Goal: Task Accomplishment & Management: Manage account settings

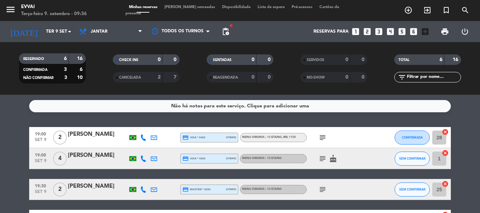
click at [103, 132] on div "[PERSON_NAME]" at bounding box center [98, 134] width 60 height 9
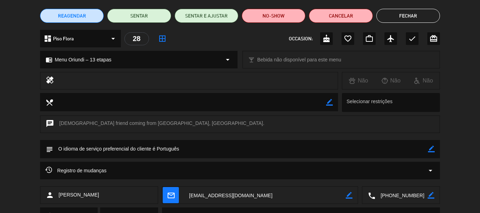
scroll to position [88, 0]
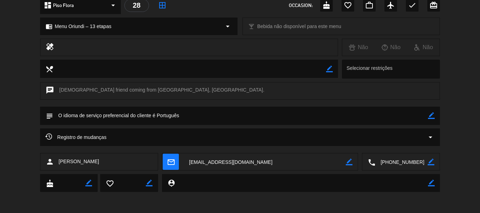
click at [402, 159] on textarea at bounding box center [401, 162] width 52 height 18
click at [400, 159] on textarea at bounding box center [401, 162] width 52 height 18
click at [449, 27] on div "chrome_reader_mode Menu Oriundi – 13 etapas arrow_drop_down local_bar Bebida nã…" at bounding box center [240, 30] width 480 height 18
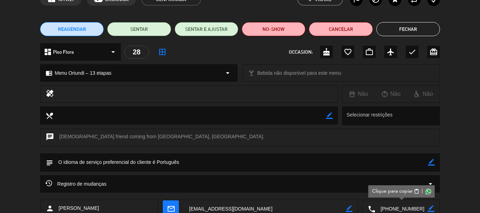
scroll to position [0, 0]
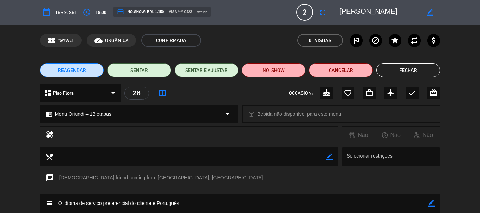
click at [359, 12] on textarea at bounding box center [379, 12] width 80 height 13
click at [466, 125] on div "chrome_reader_mode Menu Oriundi – 13 etapas arrow_drop_down local_bar Bebida nã…" at bounding box center [240, 118] width 480 height 18
click at [479, 131] on div "healing Não Não Não" at bounding box center [240, 136] width 480 height 21
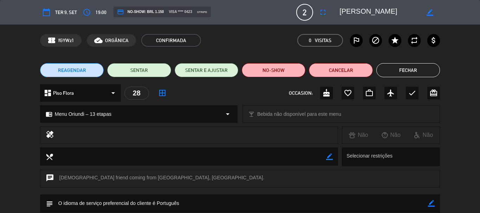
click at [0, 118] on div "chrome_reader_mode Menu Oriundi – 13 etapas arrow_drop_down local_bar Bebida nã…" at bounding box center [240, 118] width 480 height 18
click at [417, 68] on button "Fechar" at bounding box center [408, 70] width 64 height 14
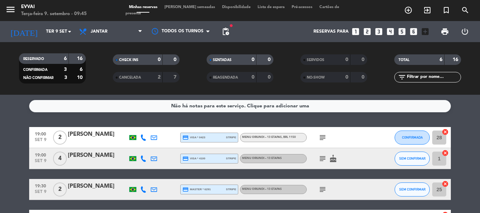
click at [91, 133] on div "[PERSON_NAME]" at bounding box center [98, 134] width 60 height 9
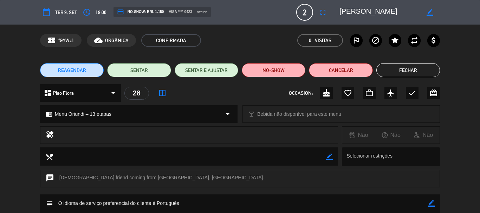
click at [3, 79] on div "REAGENDAR SENTAR SENTAR E AJUSTAR NO-SHOW Cancelar Fechar" at bounding box center [240, 70] width 480 height 28
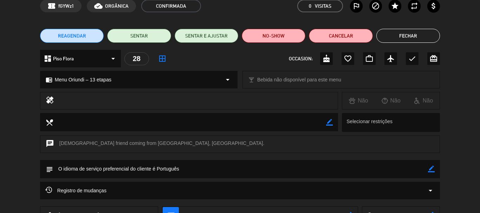
scroll to position [88, 0]
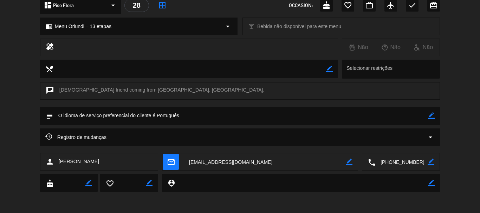
click at [469, 61] on div "local_dining border_color Selecionar restrições" at bounding box center [240, 71] width 480 height 22
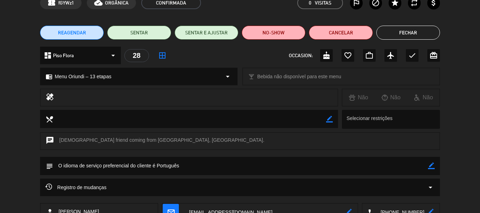
scroll to position [0, 0]
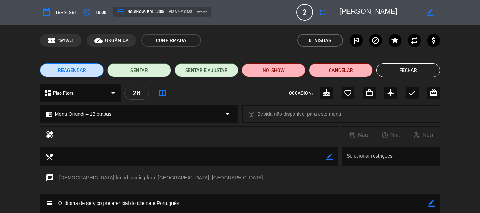
click at [412, 72] on button "Fechar" at bounding box center [408, 70] width 64 height 14
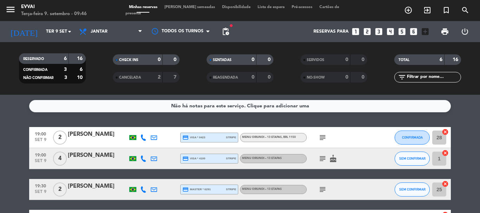
click at [88, 160] on div "[PERSON_NAME]" at bounding box center [98, 155] width 60 height 9
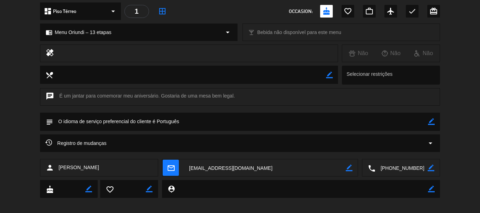
scroll to position [88, 0]
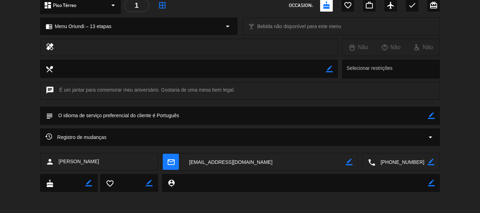
click at [399, 158] on textarea at bounding box center [401, 162] width 52 height 18
click at [455, 103] on div "chat É um jantar para comemorar meu aniversário. Gostaria de uma mesa bem legal." at bounding box center [240, 94] width 480 height 25
click at [401, 165] on textarea at bounding box center [401, 162] width 52 height 18
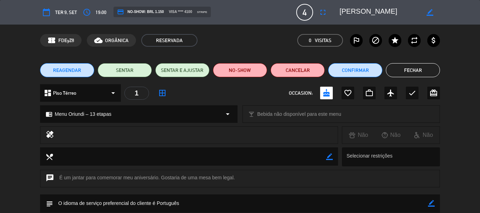
click at [403, 70] on button "Fechar" at bounding box center [413, 70] width 54 height 14
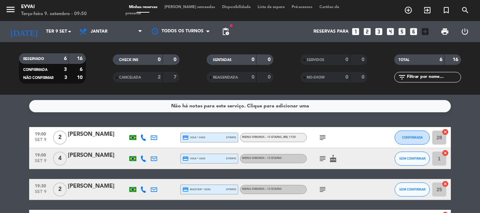
click at [110, 133] on div "[PERSON_NAME]" at bounding box center [98, 134] width 60 height 9
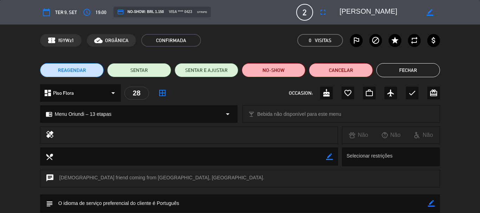
click at [356, 15] on textarea at bounding box center [379, 12] width 80 height 13
drag, startPoint x: 422, startPoint y: 76, endPoint x: 418, endPoint y: 74, distance: 5.0
click at [422, 76] on button "Fechar" at bounding box center [408, 70] width 64 height 14
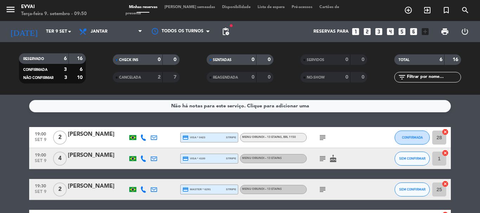
click at [80, 157] on div "[PERSON_NAME]" at bounding box center [98, 155] width 60 height 9
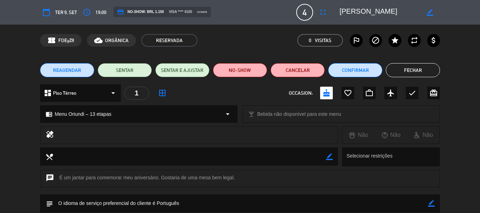
scroll to position [88, 0]
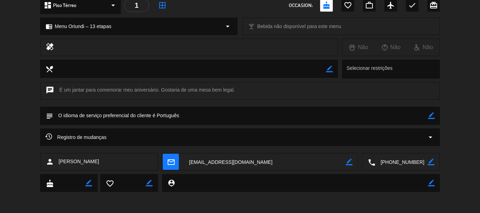
click at [397, 161] on textarea at bounding box center [401, 162] width 52 height 18
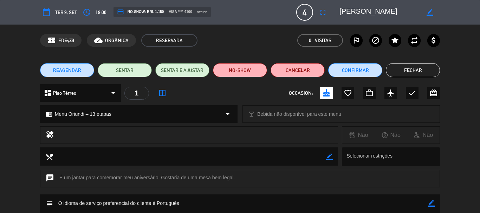
click at [353, 12] on textarea at bounding box center [379, 12] width 80 height 13
click at [417, 71] on button "Fechar" at bounding box center [413, 70] width 54 height 14
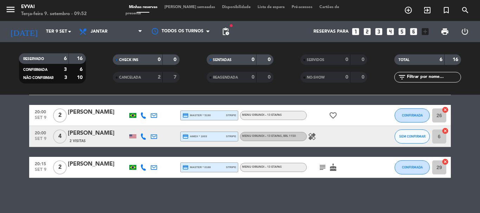
scroll to position [70, 0]
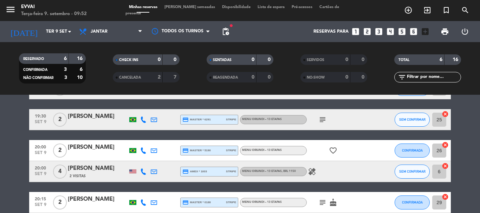
click at [84, 122] on div at bounding box center [98, 125] width 60 height 6
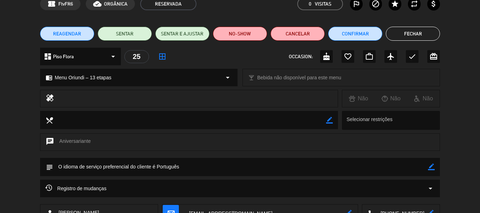
scroll to position [70, 0]
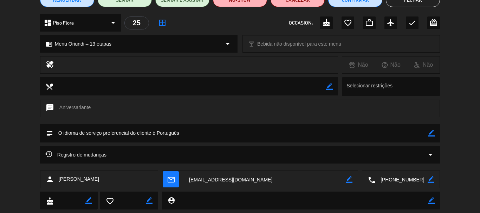
click at [389, 175] on textarea at bounding box center [401, 180] width 52 height 18
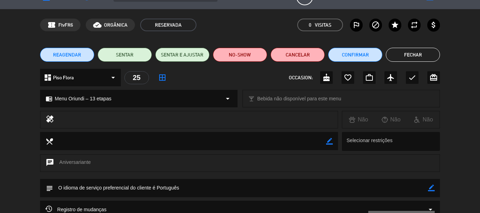
scroll to position [0, 0]
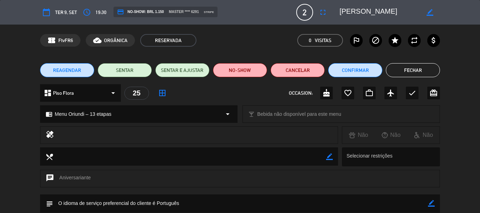
click at [358, 11] on textarea at bounding box center [379, 12] width 80 height 13
click at [406, 70] on button "Fechar" at bounding box center [413, 70] width 54 height 14
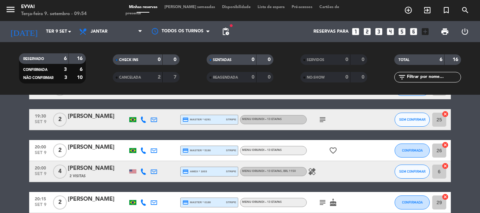
click at [86, 148] on div "[PERSON_NAME]" at bounding box center [98, 147] width 60 height 9
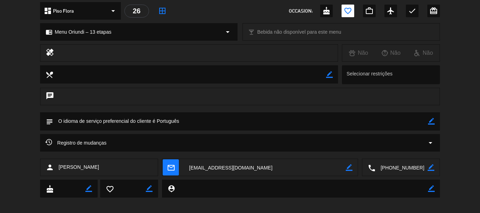
scroll to position [88, 0]
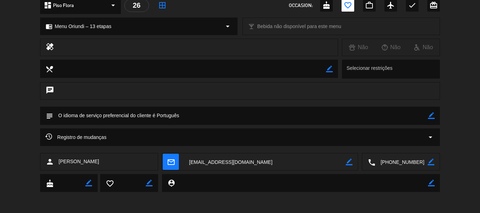
click at [408, 159] on textarea at bounding box center [401, 162] width 52 height 18
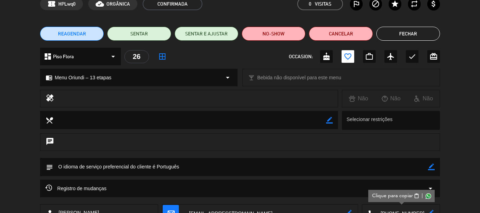
scroll to position [0, 0]
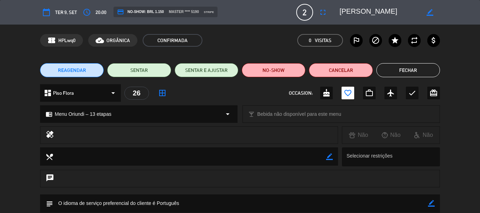
click at [364, 11] on textarea at bounding box center [379, 12] width 80 height 13
click at [415, 70] on button "Fechar" at bounding box center [408, 70] width 64 height 14
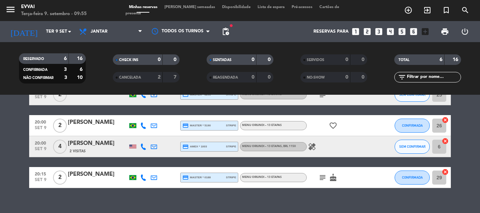
scroll to position [105, 0]
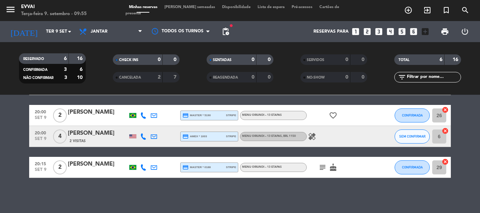
click at [96, 136] on div "[PERSON_NAME]" at bounding box center [98, 133] width 60 height 9
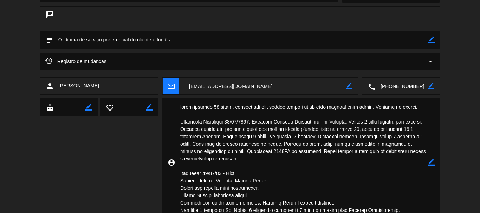
scroll to position [149, 0]
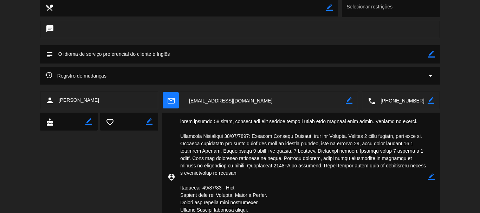
click at [389, 106] on textarea at bounding box center [401, 101] width 52 height 18
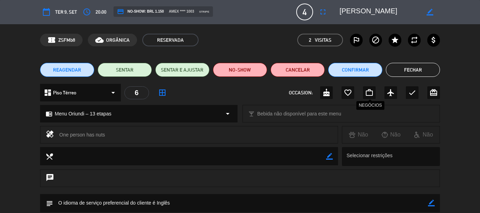
scroll to position [0, 0]
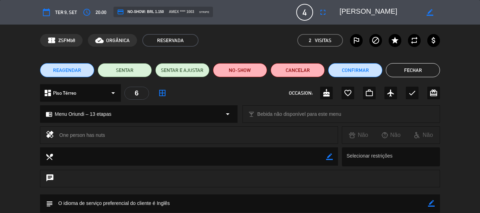
click at [359, 17] on textarea at bounding box center [379, 12] width 80 height 13
click at [414, 68] on button "Fechar" at bounding box center [413, 70] width 54 height 14
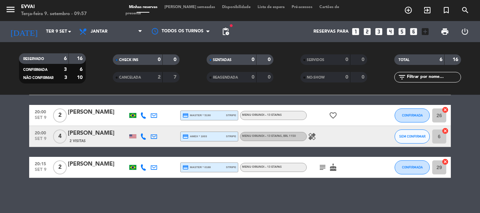
click at [92, 166] on div "[PERSON_NAME]" at bounding box center [98, 164] width 60 height 9
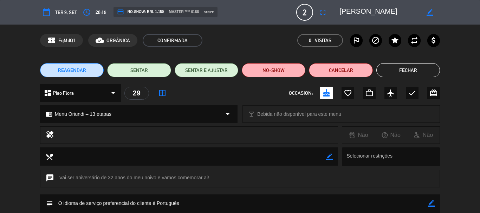
scroll to position [88, 0]
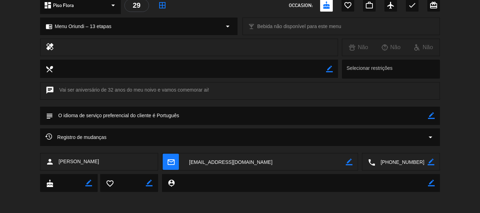
click at [403, 163] on textarea at bounding box center [401, 162] width 52 height 18
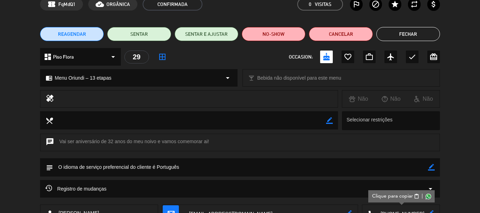
scroll to position [0, 0]
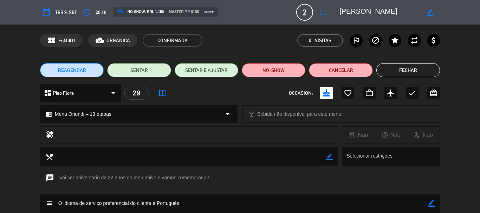
click at [362, 2] on div "calendar_today Ter 9, set access_time 20:15 credit_card NO-SHOW: BRL 1.150 mast…" at bounding box center [240, 12] width 480 height 25
click at [362, 7] on textarea at bounding box center [379, 12] width 80 height 13
click at [414, 65] on button "Fechar" at bounding box center [408, 70] width 64 height 14
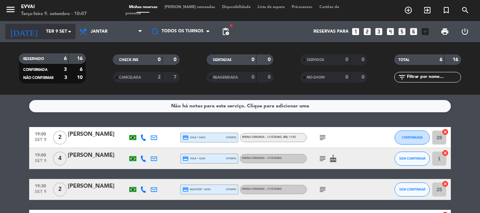
click at [48, 30] on input "Ter 9 set" at bounding box center [71, 32] width 59 height 12
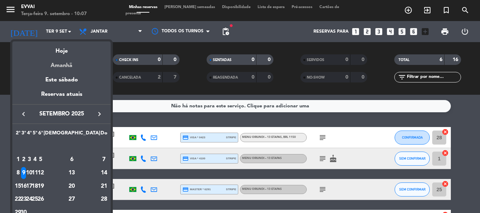
click at [71, 62] on div "Amanhã" at bounding box center [61, 63] width 98 height 14
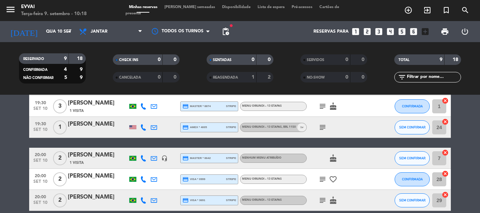
scroll to position [140, 0]
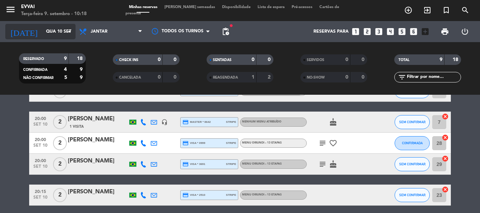
click at [61, 35] on div "[DATE] [DATE] arrow_drop_down" at bounding box center [40, 31] width 70 height 15
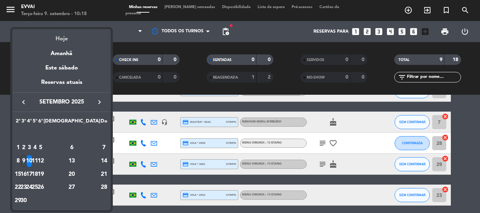
click at [66, 39] on div "Hoje" at bounding box center [61, 36] width 98 height 14
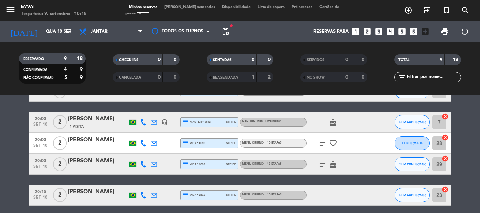
type input "Ter 9 set"
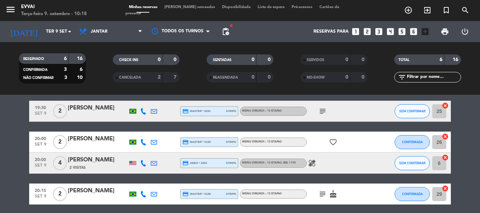
scroll to position [105, 0]
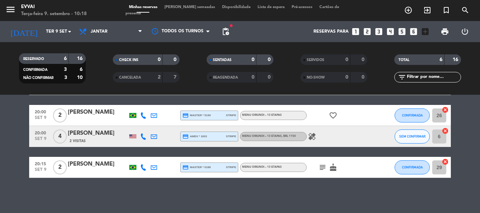
click at [89, 164] on div "[PERSON_NAME]" at bounding box center [98, 164] width 60 height 9
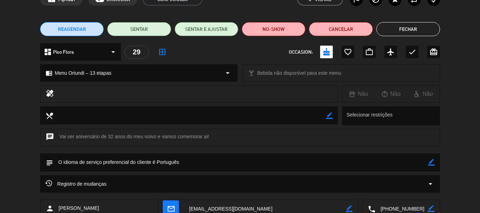
scroll to position [88, 0]
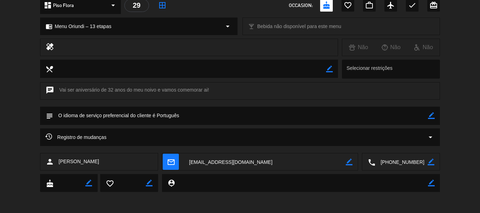
click at [431, 118] on icon "border_color" at bounding box center [431, 115] width 7 height 7
click at [368, 118] on textarea at bounding box center [240, 116] width 375 height 18
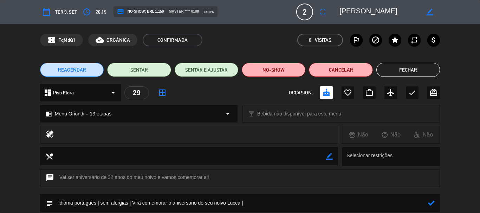
scroll to position [0, 0]
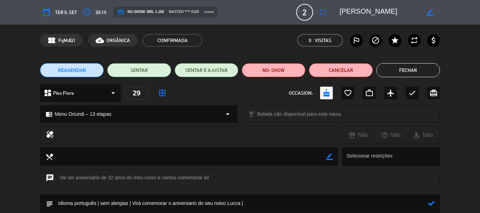
type textarea "Idioma português | sem alergias | Virá comemorar o aniversario do seu noivo Luc…"
click at [432, 202] on icon at bounding box center [431, 203] width 7 height 7
click at [364, 16] on textarea at bounding box center [379, 12] width 80 height 13
click at [357, 8] on textarea at bounding box center [379, 12] width 80 height 13
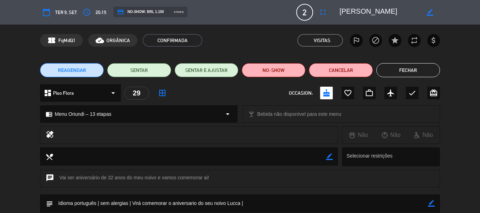
click at [357, 8] on textarea at bounding box center [379, 12] width 80 height 13
click at [433, 204] on icon "border_color" at bounding box center [431, 203] width 7 height 7
click at [404, 203] on textarea at bounding box center [240, 204] width 375 height 18
paste textarea "[PERSON_NAME]"
drag, startPoint x: 271, startPoint y: 203, endPoint x: 264, endPoint y: 201, distance: 7.2
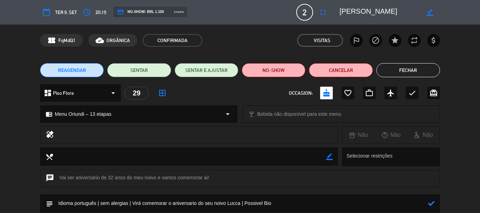
click at [264, 201] on textarea at bounding box center [240, 204] width 375 height 18
paste textarea "médica Esteta"
click at [314, 202] on textarea at bounding box center [240, 204] width 375 height 18
paste textarea "Pró-Corpo | Estética Avançada"
click at [341, 198] on textarea at bounding box center [240, 204] width 375 height 18
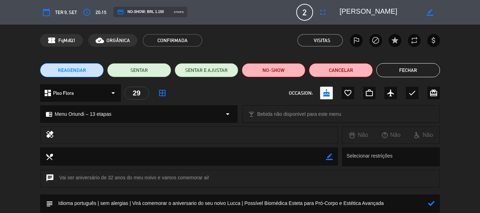
type textarea "Idioma português | sem alergias | Virá comemorar o aniversario do seu noivo Luc…"
click at [431, 204] on icon at bounding box center [431, 203] width 7 height 7
click at [409, 64] on button "Fechar" at bounding box center [408, 70] width 64 height 14
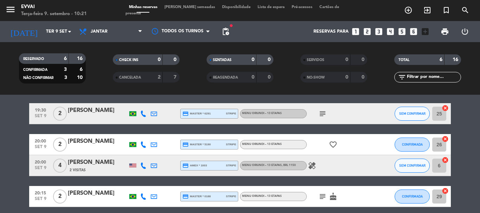
scroll to position [105, 0]
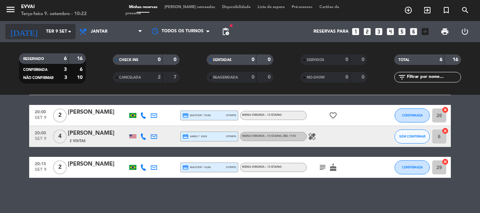
click at [50, 33] on input "Ter 9 set" at bounding box center [71, 32] width 59 height 12
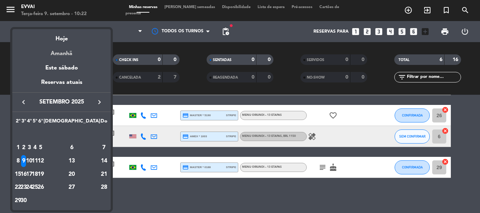
click at [72, 54] on div "Amanhã" at bounding box center [61, 51] width 98 height 14
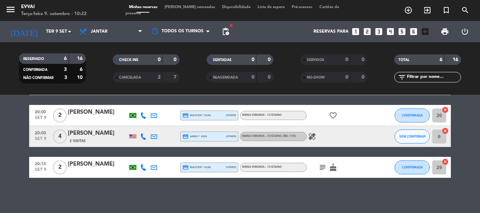
type input "Qua 10 set"
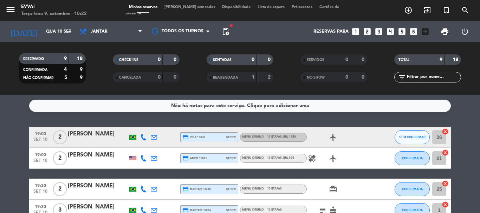
scroll to position [0, 0]
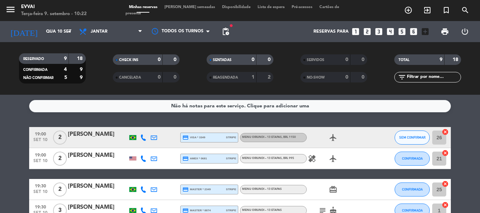
click at [188, 9] on span "[PERSON_NAME] semeadas" at bounding box center [190, 7] width 58 height 4
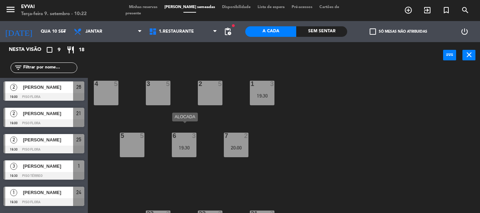
scroll to position [70, 0]
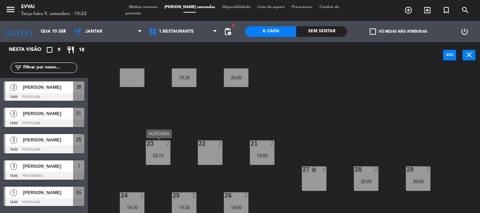
click at [156, 155] on div "20:15" at bounding box center [158, 155] width 25 height 5
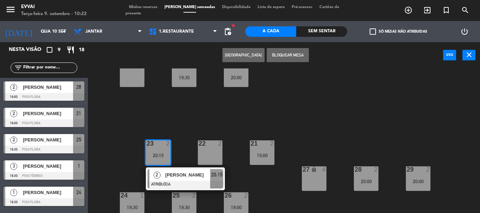
click at [126, 82] on div "5 5" at bounding box center [132, 75] width 25 height 25
click at [242, 55] on button "MOVER" at bounding box center [243, 55] width 42 height 14
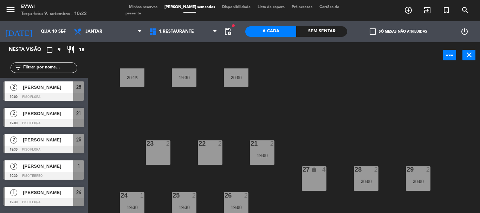
drag, startPoint x: 135, startPoint y: 197, endPoint x: 163, endPoint y: 165, distance: 43.1
click at [135, 197] on div at bounding box center [132, 195] width 12 height 6
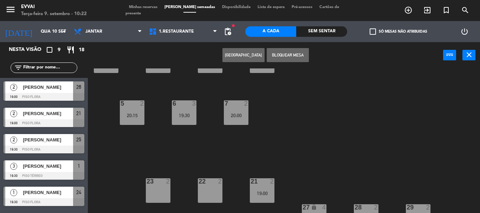
scroll to position [0, 0]
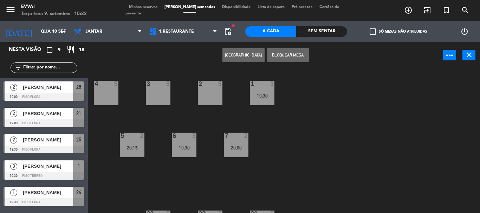
click at [168, 91] on div "3 5" at bounding box center [158, 93] width 25 height 25
click at [229, 57] on button "MOVER" at bounding box center [243, 55] width 42 height 14
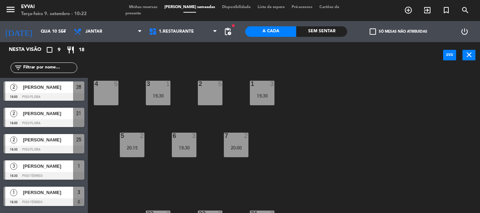
click at [208, 95] on div "2 5" at bounding box center [210, 93] width 25 height 25
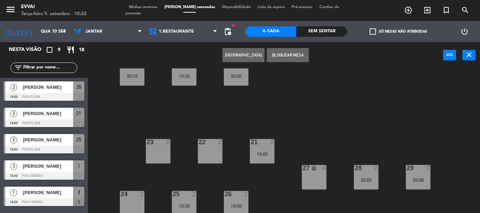
scroll to position [74, 0]
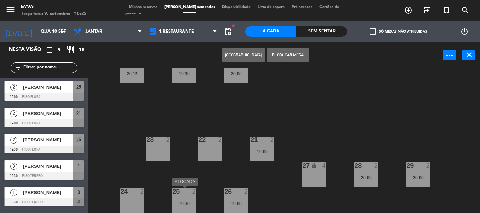
click at [181, 202] on div "19:30" at bounding box center [184, 203] width 25 height 5
click at [191, 202] on div "19:30" at bounding box center [184, 203] width 25 height 5
click at [225, 162] on div "4 5 3 1 19:30 2 5 1 3 19:30 5 2 20:15 6 3 19:30 7 2 20:00 21 2 19:00 23 2 22 2 …" at bounding box center [286, 140] width 387 height 145
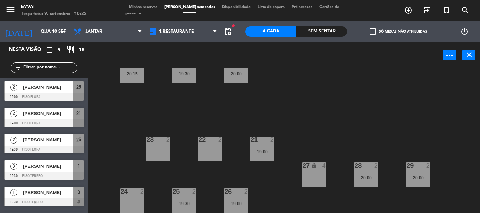
click at [183, 204] on div "19:30" at bounding box center [184, 203] width 25 height 5
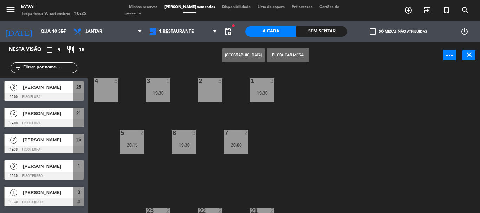
scroll to position [0, 0]
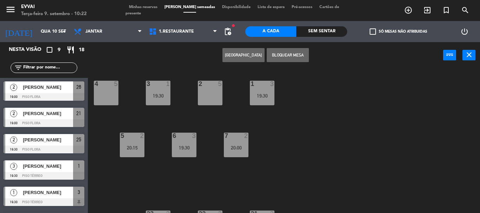
click at [207, 95] on div "2 5" at bounding box center [210, 93] width 25 height 25
click at [236, 57] on button "MOVER" at bounding box center [243, 55] width 42 height 14
click at [110, 96] on div "4 5" at bounding box center [106, 93] width 25 height 25
click at [243, 55] on button "MOVER" at bounding box center [243, 55] width 42 height 14
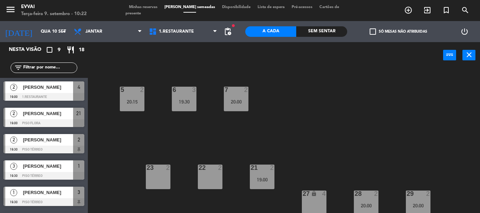
scroll to position [74, 0]
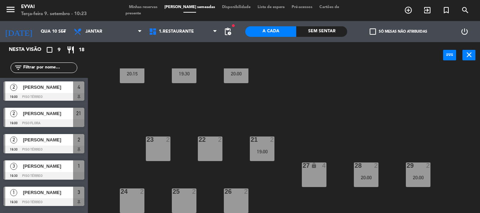
click at [158, 9] on span "Minhas reservas" at bounding box center [142, 7] width 35 height 4
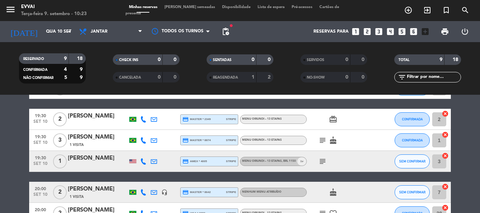
scroll to position [35, 0]
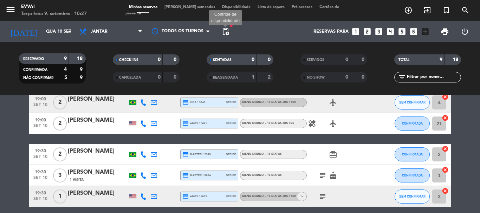
click at [229, 32] on span "pending_actions" at bounding box center [225, 31] width 8 height 8
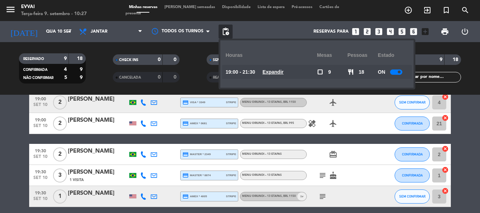
click at [269, 72] on u "Expandir" at bounding box center [272, 72] width 21 height 6
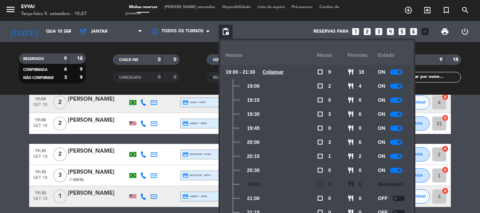
click at [397, 99] on div at bounding box center [396, 100] width 12 height 5
click at [479, 79] on div "RESERVADO 9 18 CONFIRMADA 4 9 NÃO CONFIRMAR 5 9 CHECK INS 0 0 CANCELADA 0 0 SEN…" at bounding box center [240, 68] width 480 height 39
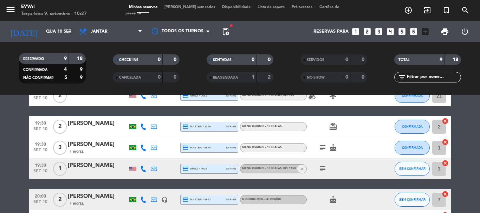
scroll to position [0, 0]
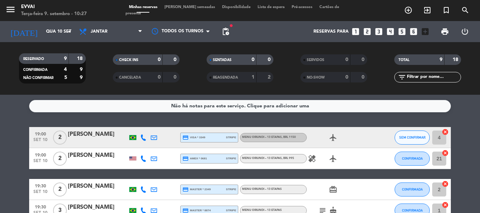
click at [186, 5] on div "menu Evvai Terça-feira 9. setembro - 10:27 Minhas reservas Mesas semeadas Dispo…" at bounding box center [240, 10] width 480 height 21
click at [186, 9] on span "[PERSON_NAME] semeadas" at bounding box center [190, 7] width 58 height 4
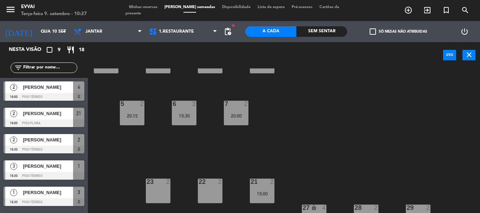
scroll to position [74, 0]
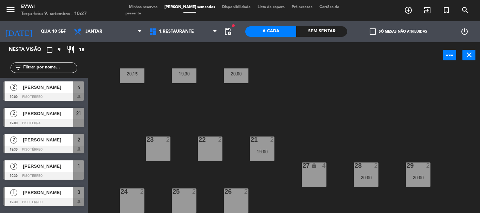
click at [138, 196] on div "24 2" at bounding box center [132, 201] width 25 height 25
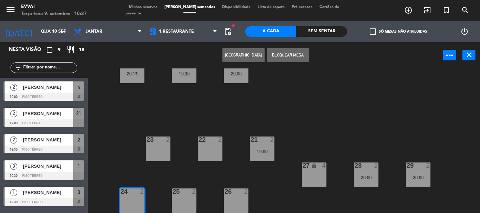
click at [160, 145] on div "23 2" at bounding box center [158, 149] width 25 height 25
click at [132, 191] on div at bounding box center [132, 192] width 12 height 6
click at [158, 142] on div at bounding box center [158, 140] width 12 height 6
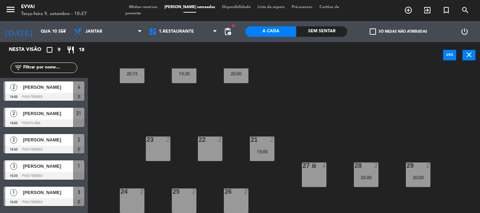
click at [158, 142] on div at bounding box center [158, 140] width 12 height 6
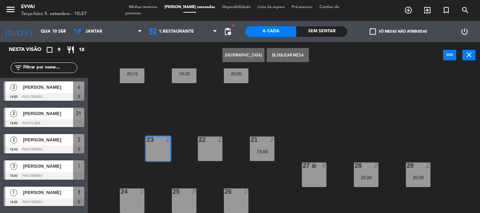
click at [289, 55] on button "Bloquear Mesa" at bounding box center [288, 55] width 42 height 14
click at [211, 148] on div "22 2" at bounding box center [210, 149] width 25 height 25
click at [281, 51] on button "Bloquear Mesa" at bounding box center [288, 55] width 42 height 14
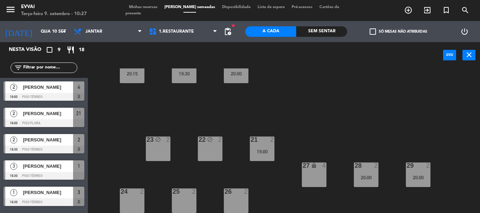
click at [318, 117] on div "4 2 19:00 3 1 19:30 2 2 19:30 1 3 19:30 5 2 20:15 6 3 19:30 7 2 20:00 21 2 19:0…" at bounding box center [286, 140] width 387 height 145
click at [150, 13] on div "Minhas reservas Mesas semeadas Disponibilidade Lista de espera Pré-acessos Cart…" at bounding box center [239, 10] width 229 height 13
click at [146, 9] on span "Minhas reservas" at bounding box center [142, 7] width 35 height 4
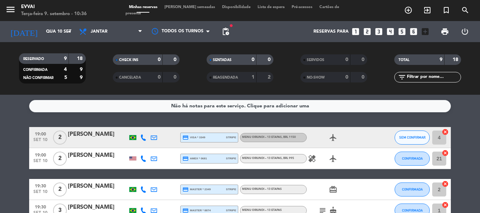
click at [72, 131] on div "[PERSON_NAME]" at bounding box center [98, 134] width 60 height 9
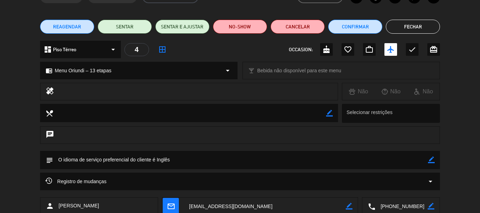
scroll to position [88, 0]
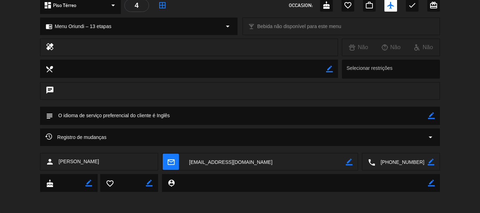
click at [391, 159] on textarea at bounding box center [401, 162] width 52 height 18
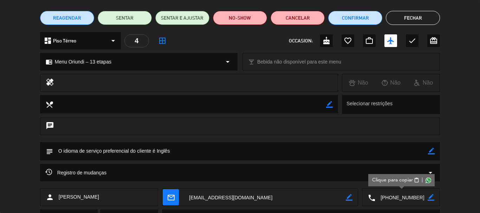
scroll to position [0, 0]
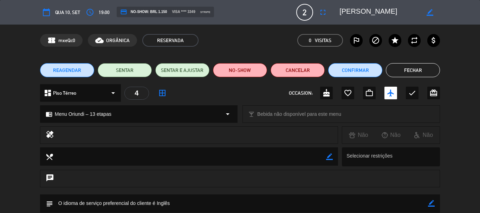
click at [349, 11] on textarea at bounding box center [379, 12] width 80 height 13
click at [193, 212] on textarea at bounding box center [240, 204] width 375 height 18
click at [408, 66] on button "Fechar" at bounding box center [413, 70] width 54 height 14
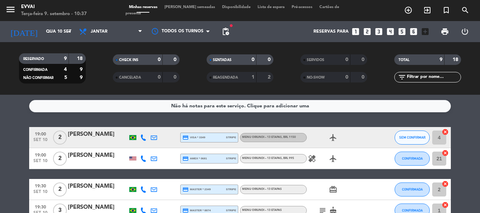
click at [78, 157] on div "[PERSON_NAME]" at bounding box center [98, 155] width 60 height 9
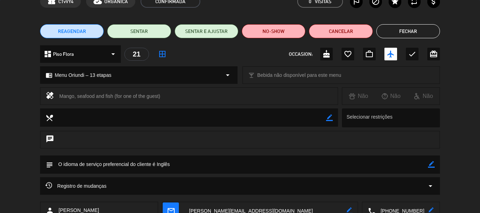
scroll to position [88, 0]
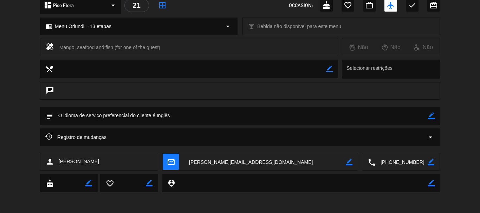
click at [394, 160] on textarea at bounding box center [401, 162] width 52 height 18
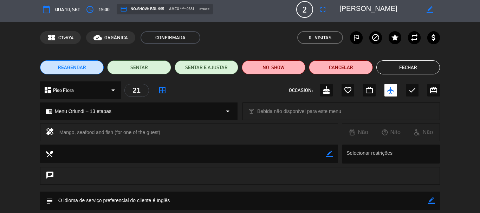
scroll to position [0, 0]
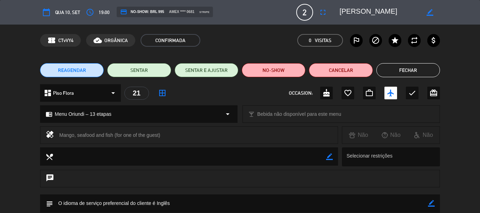
click at [362, 9] on textarea at bounding box center [379, 12] width 80 height 13
click at [398, 69] on button "Fechar" at bounding box center [408, 70] width 64 height 14
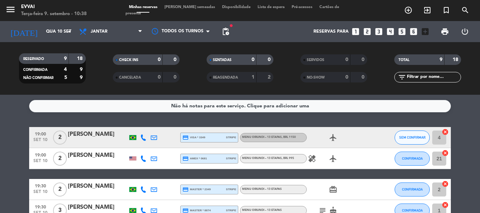
scroll to position [35, 0]
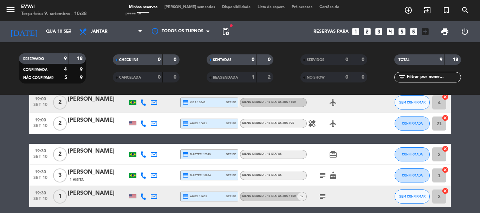
click at [79, 151] on div "[PERSON_NAME]" at bounding box center [98, 151] width 60 height 9
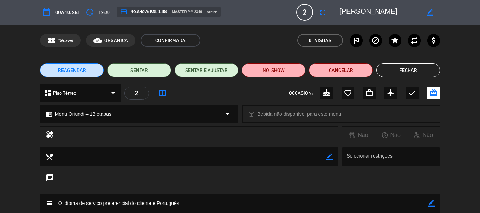
scroll to position [88, 0]
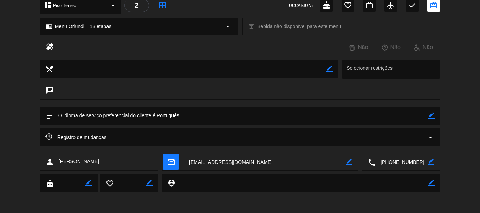
click at [399, 165] on textarea at bounding box center [401, 162] width 52 height 18
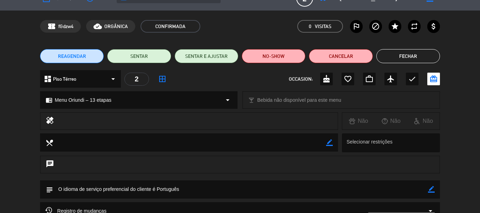
scroll to position [0, 0]
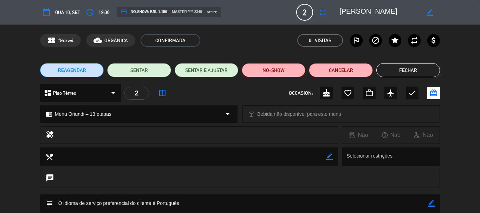
click at [362, 9] on textarea at bounding box center [379, 12] width 80 height 13
click at [198, 213] on div "subject border_color" at bounding box center [240, 206] width 480 height 22
click at [412, 63] on div "REAGENDAR SENTAR SENTAR E AJUSTAR NO-SHOW Cancelar Fechar" at bounding box center [240, 70] width 480 height 28
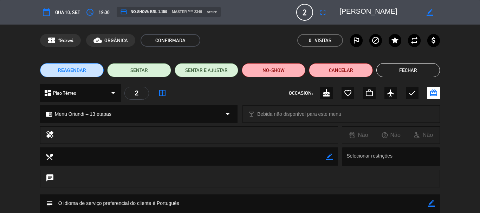
click at [414, 67] on button "Fechar" at bounding box center [408, 70] width 64 height 14
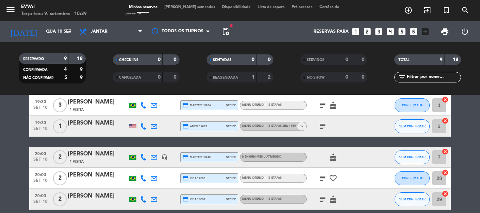
scroll to position [70, 0]
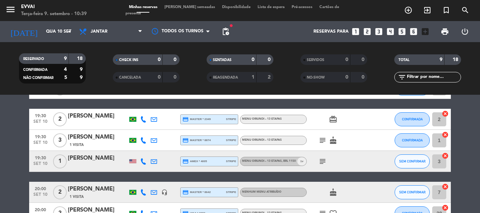
click at [87, 144] on div "1 Visita" at bounding box center [98, 145] width 60 height 6
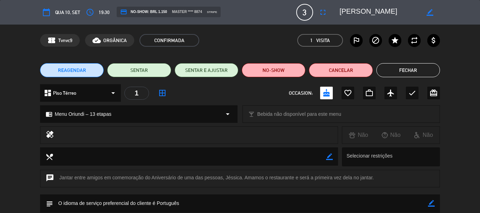
scroll to position [190, 0]
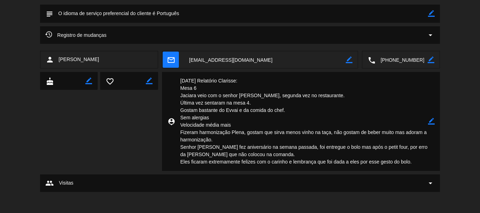
click at [384, 54] on textarea at bounding box center [401, 60] width 52 height 18
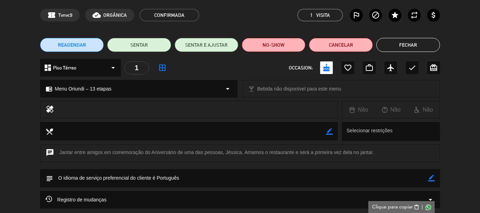
scroll to position [0, 0]
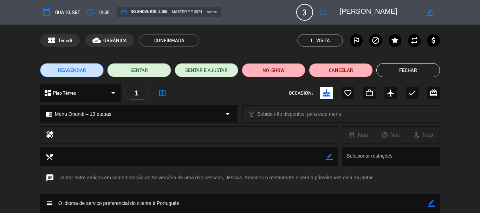
click at [364, 14] on textarea at bounding box center [379, 12] width 80 height 13
click at [406, 67] on button "Fechar" at bounding box center [408, 70] width 64 height 14
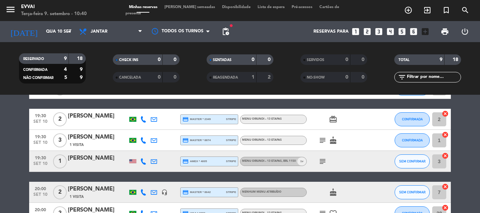
scroll to position [105, 0]
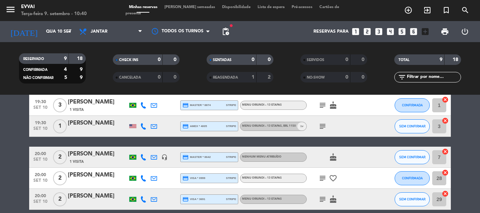
click at [89, 133] on div at bounding box center [98, 131] width 60 height 6
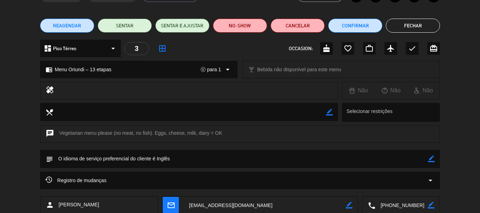
scroll to position [88, 0]
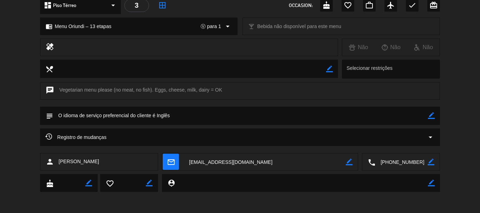
click at [406, 165] on textarea at bounding box center [401, 162] width 52 height 18
click at [206, 159] on textarea at bounding box center [265, 162] width 162 height 18
click at [215, 163] on textarea at bounding box center [265, 162] width 162 height 18
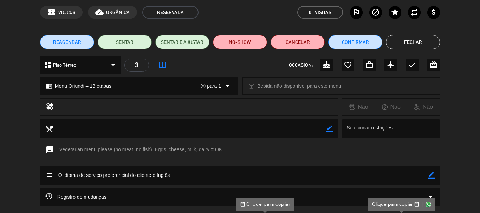
scroll to position [35, 0]
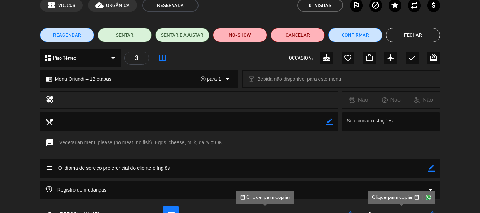
click at [436, 170] on div "subject border_color" at bounding box center [240, 168] width 400 height 18
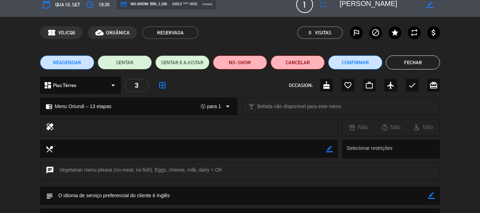
scroll to position [0, 0]
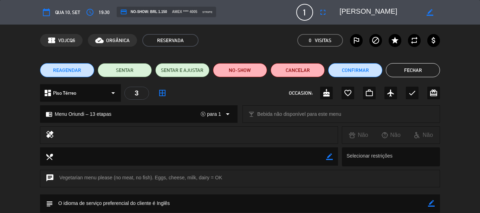
click at [373, 6] on textarea at bounding box center [379, 12] width 80 height 13
click at [419, 75] on button "Fechar" at bounding box center [413, 70] width 54 height 14
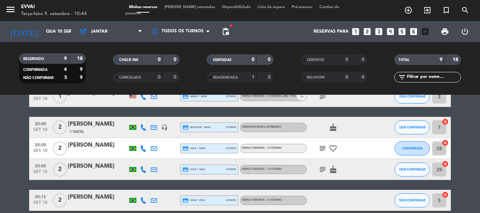
scroll to position [98, 0]
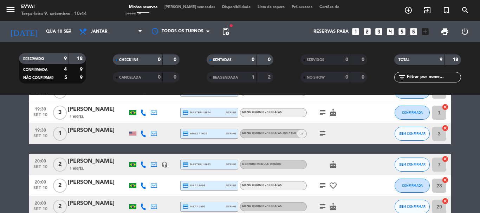
click at [86, 164] on div "[PERSON_NAME]" at bounding box center [98, 161] width 60 height 9
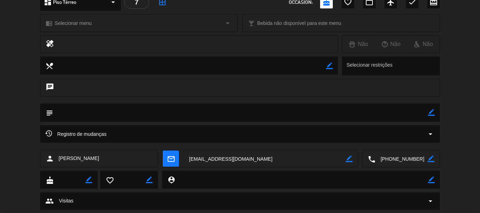
scroll to position [109, 0]
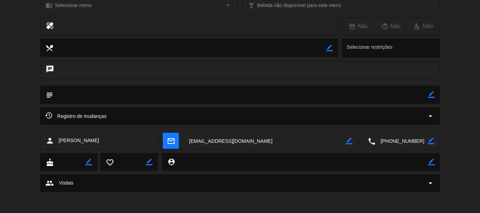
click at [391, 144] on textarea at bounding box center [401, 141] width 52 height 18
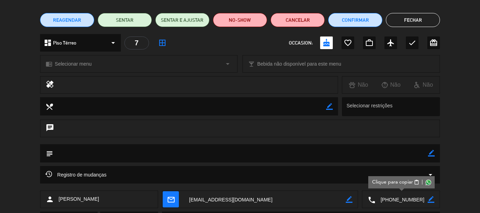
scroll to position [4, 0]
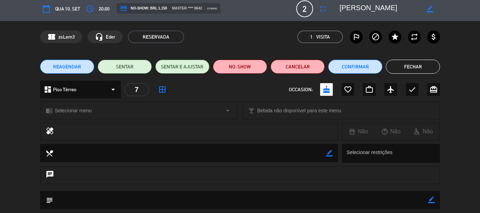
click at [357, 11] on textarea at bounding box center [379, 8] width 80 height 13
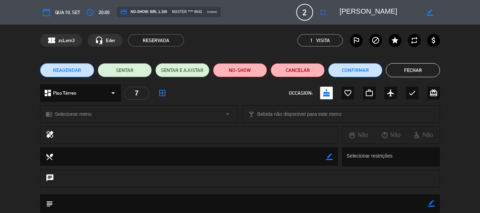
click at [414, 72] on button "Fechar" at bounding box center [413, 70] width 54 height 14
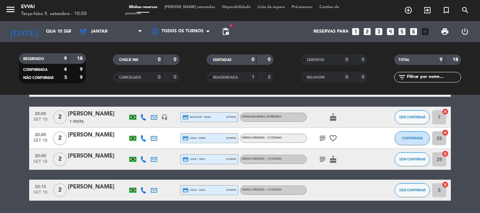
scroll to position [133, 0]
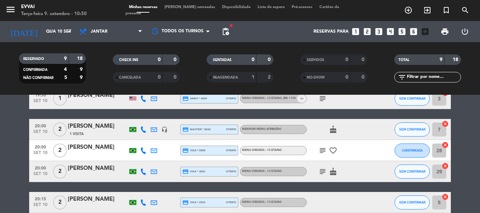
click at [104, 153] on div at bounding box center [98, 155] width 60 height 6
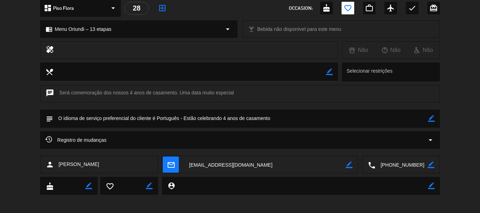
scroll to position [88, 0]
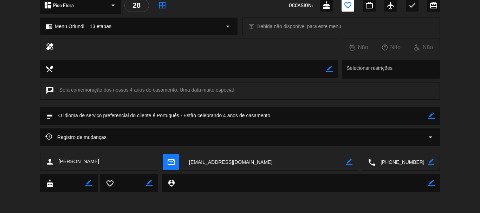
click at [400, 161] on textarea at bounding box center [401, 162] width 52 height 18
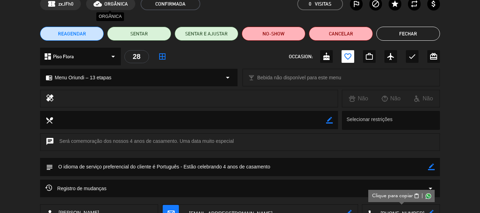
scroll to position [0, 0]
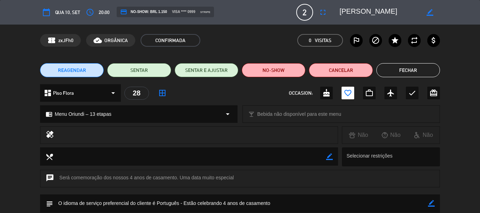
click at [356, 13] on textarea at bounding box center [379, 12] width 80 height 13
click at [400, 69] on button "Fechar" at bounding box center [408, 70] width 64 height 14
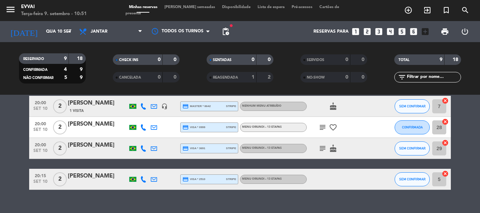
scroll to position [168, 0]
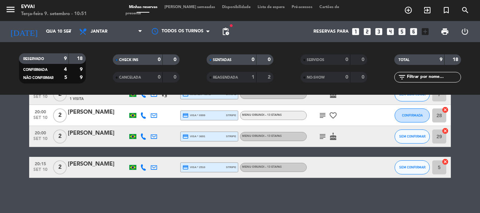
click at [96, 139] on div at bounding box center [98, 141] width 60 height 6
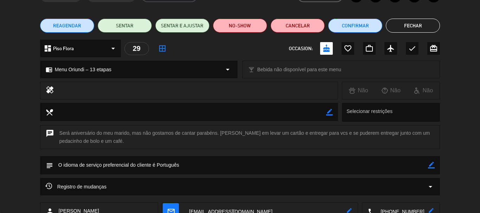
scroll to position [94, 0]
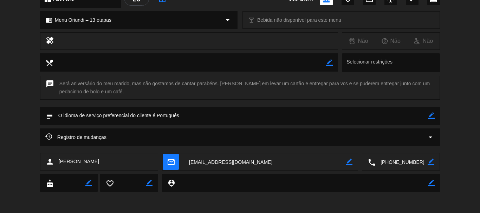
click at [396, 163] on textarea at bounding box center [401, 162] width 52 height 18
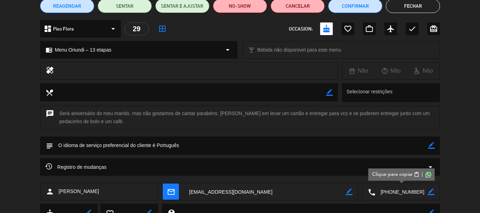
scroll to position [0, 0]
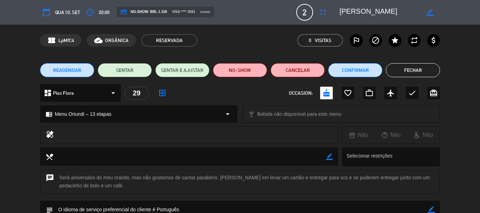
click at [351, 4] on div "calendar_today Qua 10, set access_time 20:00 credit_card NO-SHOW: BRL 1.150 vis…" at bounding box center [240, 12] width 480 height 25
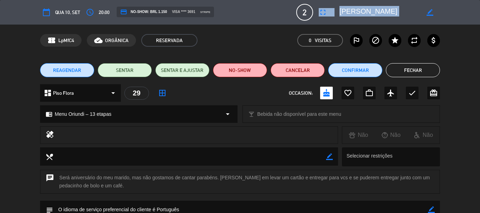
click at [351, 4] on div "calendar_today Qua 10, set access_time 20:00 credit_card NO-SHOW: BRL 1.150 vis…" at bounding box center [240, 12] width 480 height 25
copy div "fullscreen"
click at [382, 18] on textarea at bounding box center [379, 12] width 80 height 13
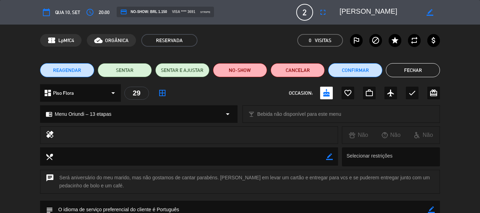
click at [365, 16] on textarea at bounding box center [379, 12] width 80 height 13
click at [406, 68] on button "Fechar" at bounding box center [413, 70] width 54 height 14
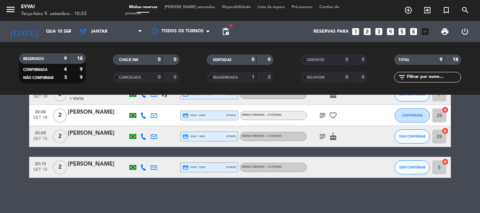
click at [85, 161] on div "[PERSON_NAME]" at bounding box center [98, 164] width 60 height 9
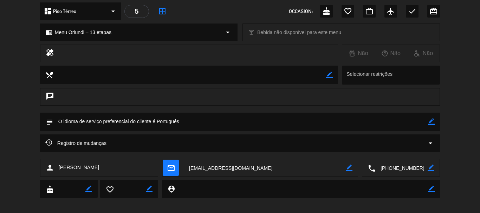
scroll to position [88, 0]
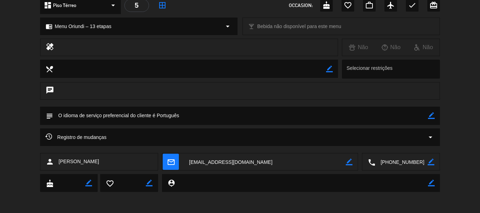
click at [405, 163] on textarea at bounding box center [401, 162] width 52 height 18
click at [392, 158] on textarea at bounding box center [401, 162] width 52 height 18
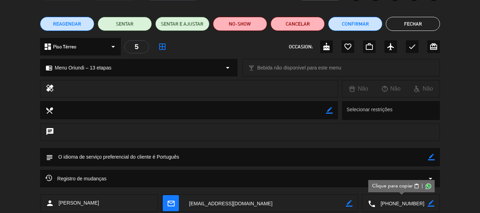
scroll to position [0, 0]
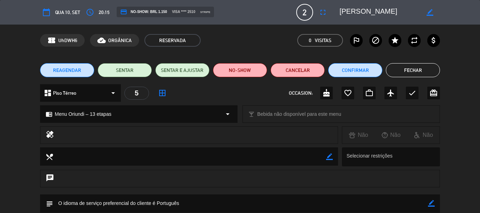
click at [372, 10] on textarea at bounding box center [379, 12] width 80 height 13
click at [420, 62] on div "REAGENDAR SENTAR SENTAR E AJUSTAR NO-SHOW Cancelar Confirmar Fechar" at bounding box center [240, 70] width 480 height 28
click at [428, 66] on button "Fechar" at bounding box center [413, 70] width 54 height 14
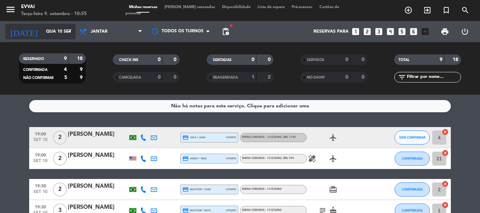
click at [59, 28] on input "Qua 10 set" at bounding box center [71, 32] width 59 height 12
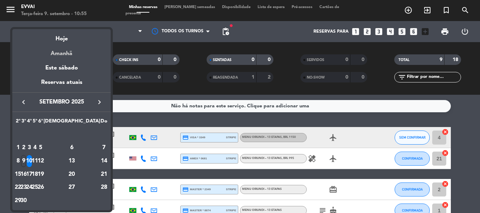
click at [52, 45] on div "Amanhã" at bounding box center [61, 51] width 98 height 14
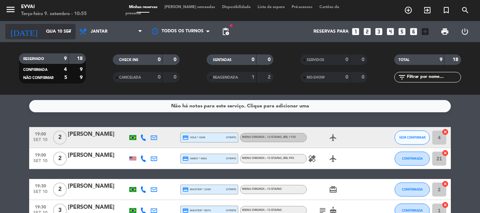
click at [60, 33] on input "Qua 10 set" at bounding box center [71, 32] width 59 height 12
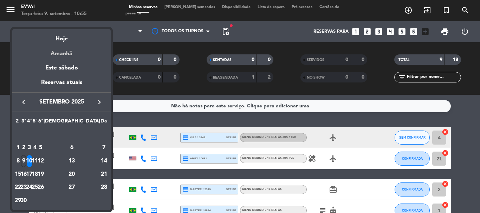
click at [65, 44] on div "Amanhã" at bounding box center [61, 51] width 98 height 14
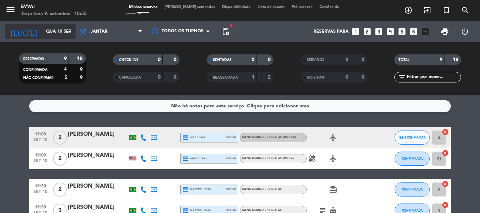
click at [47, 36] on input "Qua 10 set" at bounding box center [71, 32] width 59 height 12
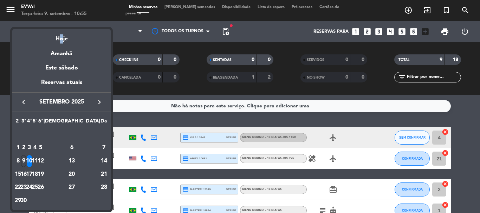
click at [57, 42] on div "Hoje" at bounding box center [61, 36] width 98 height 14
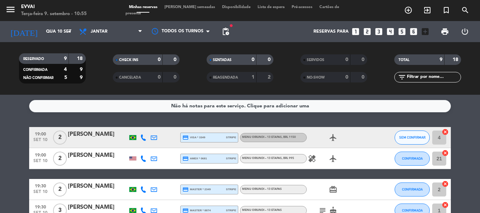
type input "Ter 9 set"
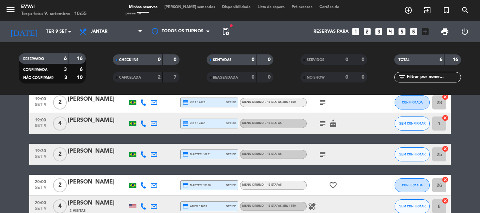
scroll to position [70, 0]
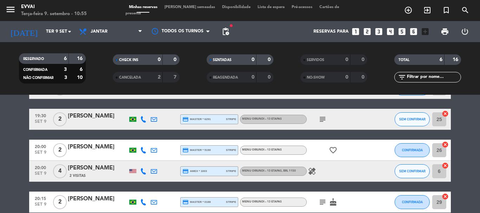
click at [74, 119] on div "[PERSON_NAME]" at bounding box center [98, 116] width 60 height 9
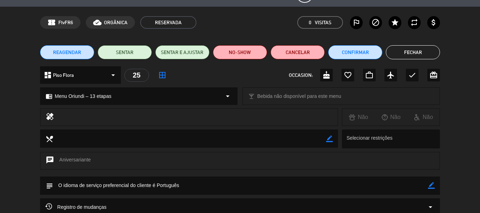
scroll to position [35, 0]
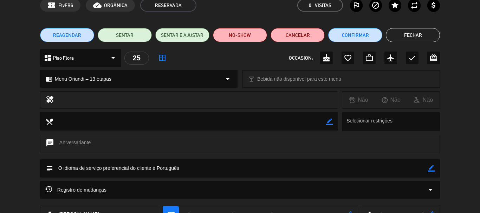
click at [363, 68] on div "dashboard Piso Flora arrow_drop_down 25 border_all OCCASION: cake favorite_bord…" at bounding box center [240, 61] width 480 height 25
click at [352, 35] on button "Confirmar" at bounding box center [355, 35] width 54 height 14
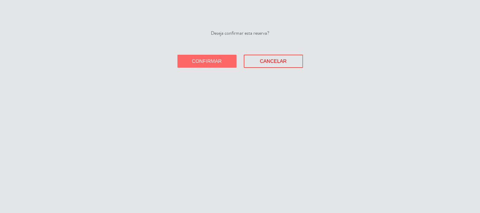
click at [205, 63] on span "Confirmar" at bounding box center [207, 61] width 30 height 6
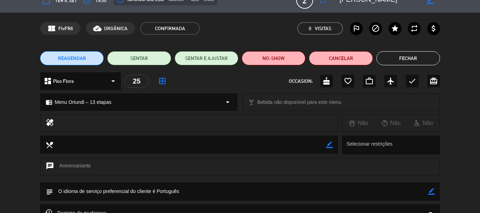
scroll to position [0, 0]
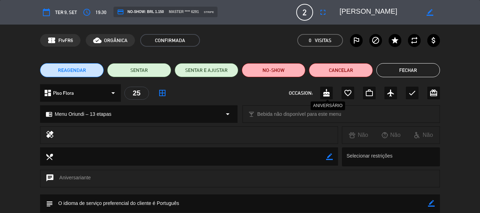
click at [326, 92] on icon "cake" at bounding box center [326, 93] width 8 height 8
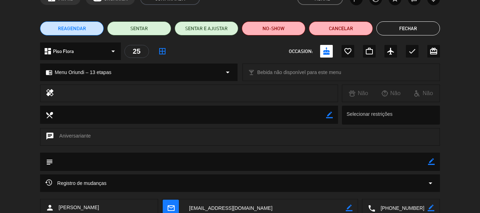
scroll to position [88, 0]
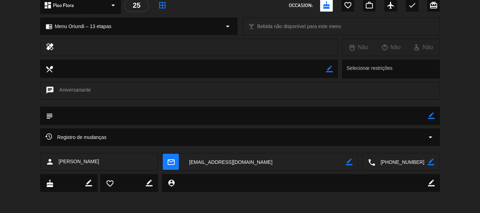
click at [429, 112] on icon "border_color" at bounding box center [431, 115] width 7 height 7
click at [395, 120] on textarea at bounding box center [240, 116] width 375 height 18
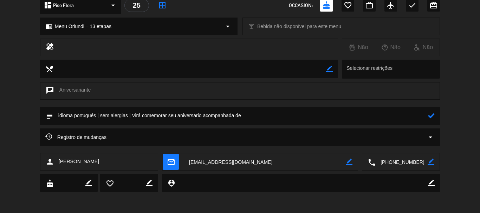
paste textarea "[PERSON_NAME]"
click at [434, 116] on icon at bounding box center [431, 115] width 7 height 7
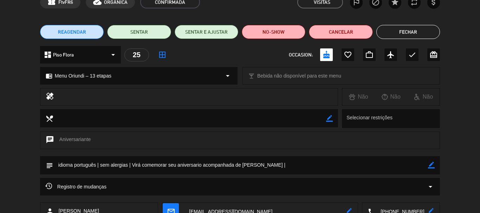
scroll to position [0, 0]
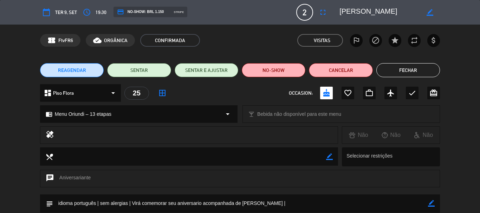
click at [351, 15] on textarea at bounding box center [379, 12] width 80 height 13
click at [350, 16] on textarea at bounding box center [379, 12] width 80 height 13
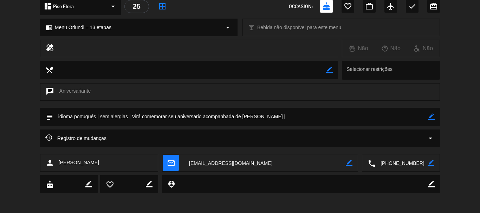
scroll to position [88, 0]
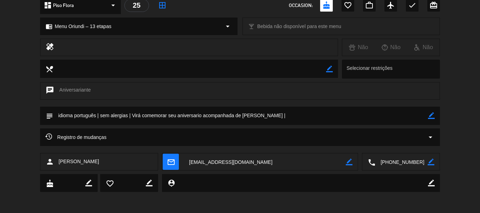
click at [400, 160] on textarea at bounding box center [401, 162] width 52 height 18
click at [428, 115] on icon "border_color" at bounding box center [431, 115] width 7 height 7
click at [405, 117] on textarea at bounding box center [240, 116] width 375 height 18
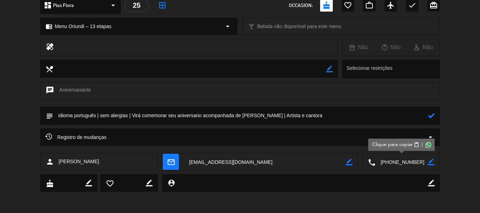
paste textarea "[DOMAIN_NAME][URL]"
drag, startPoint x: 340, startPoint y: 116, endPoint x: 311, endPoint y: 120, distance: 29.9
click at [311, 120] on textarea at bounding box center [240, 116] width 375 height 18
type textarea "idioma português | sem alergias | Virá comemorar seu aniversario acompanhada de…"
click at [431, 116] on icon at bounding box center [431, 115] width 7 height 7
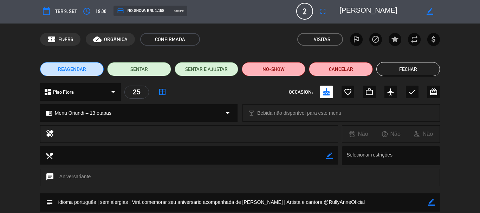
scroll to position [0, 0]
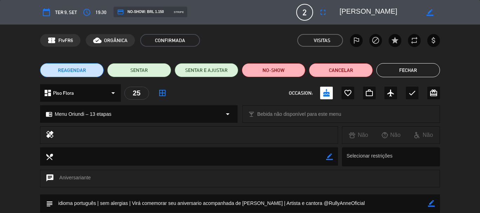
click at [416, 73] on button "Fechar" at bounding box center [408, 70] width 64 height 14
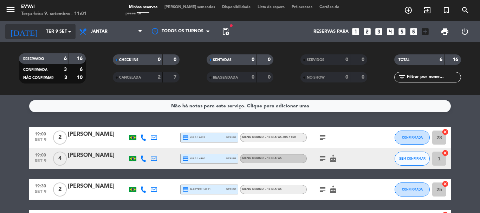
click at [67, 34] on icon "arrow_drop_down" at bounding box center [69, 31] width 8 height 8
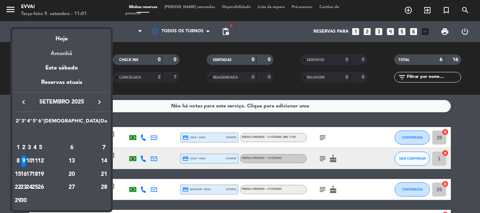
click at [68, 53] on div "Amanhã" at bounding box center [61, 51] width 98 height 14
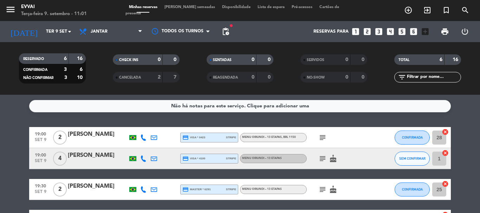
type input "Qua 10 set"
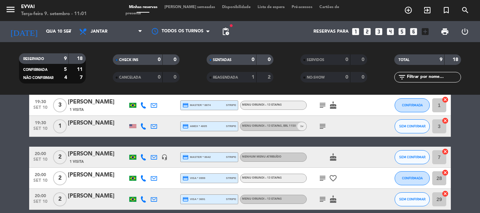
scroll to position [70, 0]
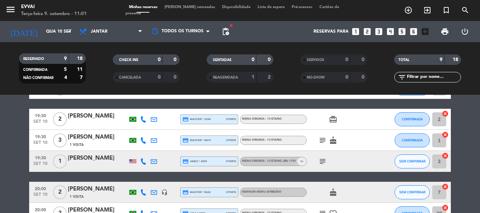
click at [99, 142] on div "1 Visita" at bounding box center [98, 145] width 60 height 6
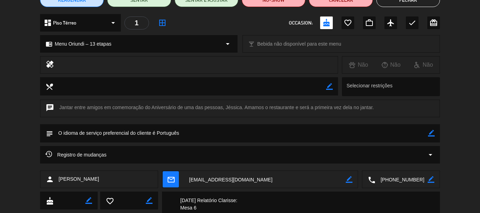
click at [430, 136] on icon "border_color" at bounding box center [431, 133] width 7 height 7
click at [405, 134] on textarea at bounding box center [240, 133] width 375 height 18
click at [178, 136] on textarea at bounding box center [240, 133] width 375 height 18
paste textarea "Jéssica"
drag, startPoint x: 280, startPoint y: 133, endPoint x: 201, endPoint y: 126, distance: 79.3
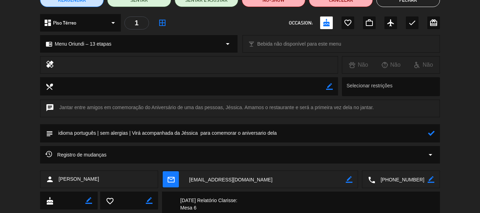
click at [201, 126] on textarea at bounding box center [240, 133] width 375 height 18
paste textarea "Sr [PERSON_NAME]"
drag, startPoint x: 203, startPoint y: 133, endPoint x: 174, endPoint y: 131, distance: 29.6
click at [174, 131] on textarea at bounding box center [240, 133] width 375 height 18
click at [176, 132] on textarea at bounding box center [240, 133] width 375 height 18
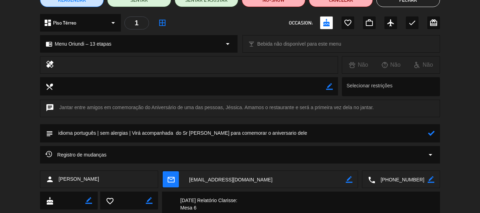
click at [290, 129] on textarea at bounding box center [240, 133] width 375 height 18
paste textarea "da Jéssica e"
click at [287, 132] on textarea at bounding box center [240, 133] width 375 height 18
click at [312, 134] on textarea at bounding box center [240, 133] width 375 height 18
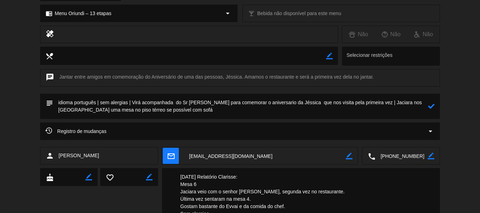
scroll to position [141, 0]
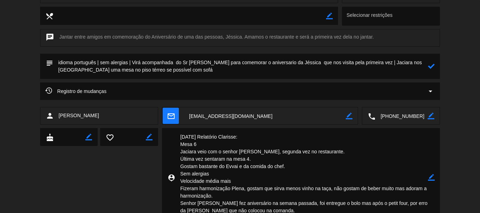
click at [188, 62] on textarea at bounding box center [240, 66] width 375 height 25
click at [185, 75] on textarea at bounding box center [240, 66] width 375 height 25
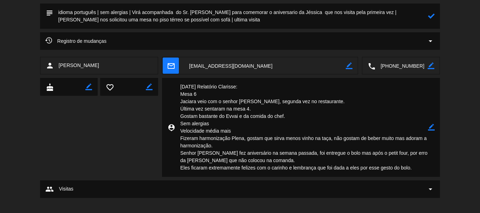
scroll to position [197, 0]
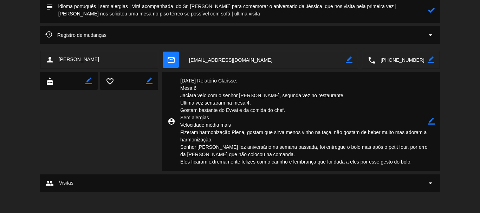
drag, startPoint x: 181, startPoint y: 81, endPoint x: 321, endPoint y: 95, distance: 140.8
click at [321, 95] on textarea at bounding box center [301, 121] width 253 height 99
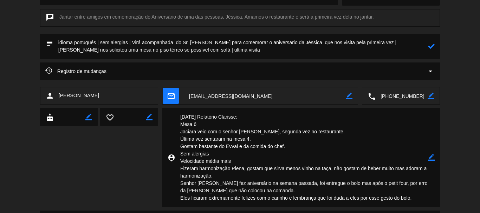
scroll to position [127, 0]
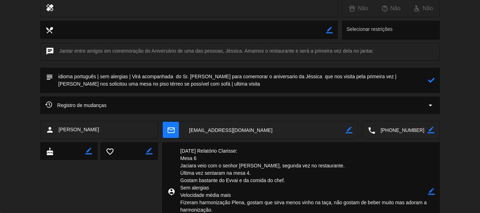
click at [211, 85] on textarea at bounding box center [240, 80] width 375 height 25
paste textarea "[DATE] Relatório Clarisse: Mesa 6 Jaciara veio com o senhor [PERSON_NAME], segu…"
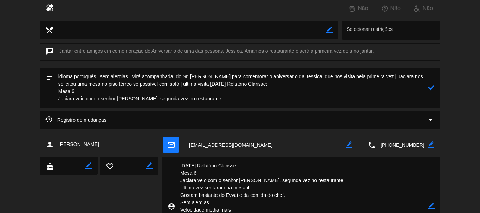
click at [55, 92] on textarea at bounding box center [240, 88] width 375 height 40
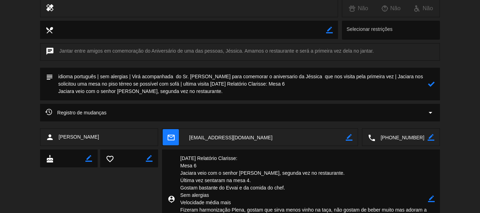
click at [57, 92] on textarea at bounding box center [240, 84] width 375 height 33
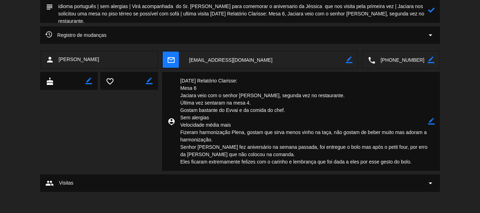
scroll to position [162, 0]
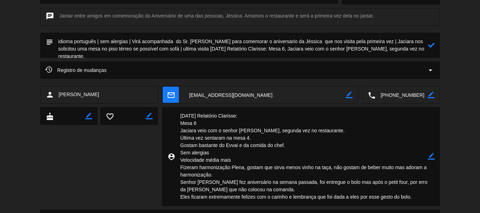
drag, startPoint x: 181, startPoint y: 137, endPoint x: 245, endPoint y: 136, distance: 64.3
click at [245, 136] on textarea at bounding box center [301, 156] width 253 height 99
click at [257, 152] on textarea at bounding box center [301, 156] width 253 height 99
drag, startPoint x: 181, startPoint y: 143, endPoint x: 408, endPoint y: 199, distance: 234.2
click at [408, 199] on textarea at bounding box center [301, 156] width 253 height 99
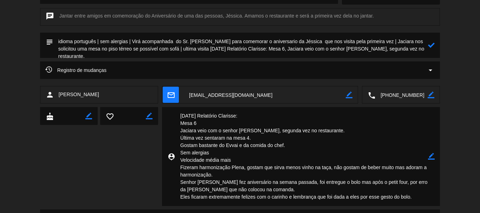
click at [415, 48] on textarea at bounding box center [240, 45] width 375 height 25
paste textarea "Gostam bastante do Evvai e da comida do chef. Sem alergias Velocidade média mai…"
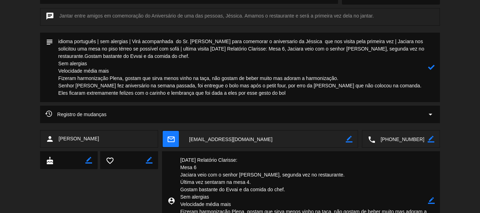
click at [58, 61] on textarea at bounding box center [240, 68] width 375 height 70
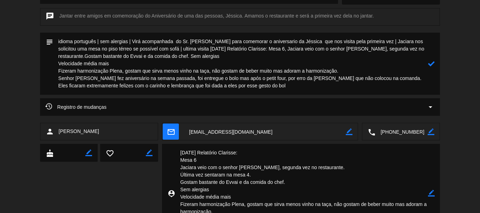
click at [58, 66] on textarea at bounding box center [240, 64] width 375 height 62
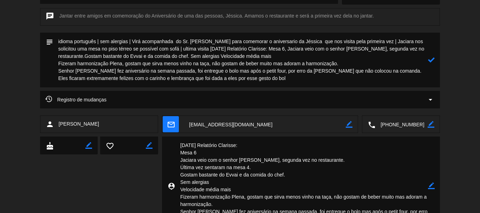
click at [86, 54] on textarea at bounding box center [240, 60] width 375 height 55
click at [59, 60] on textarea at bounding box center [240, 60] width 375 height 55
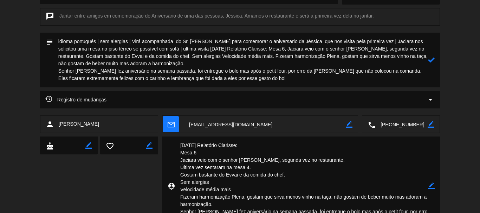
click at [58, 70] on textarea at bounding box center [240, 60] width 375 height 55
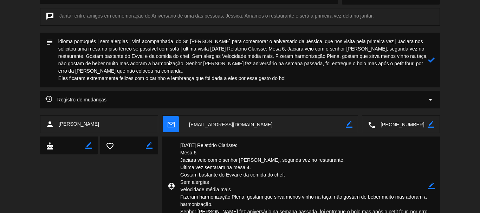
click at [59, 78] on textarea at bounding box center [240, 60] width 375 height 55
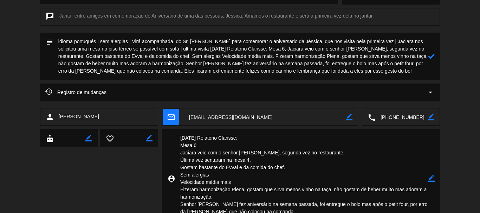
type textarea "idioma português | sem alergias | Virá acompanhada do Sr. [PERSON_NAME] para co…"
click at [431, 60] on div at bounding box center [431, 56] width 7 height 47
click at [430, 57] on icon at bounding box center [431, 56] width 7 height 7
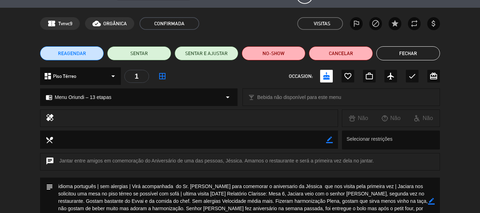
scroll to position [0, 0]
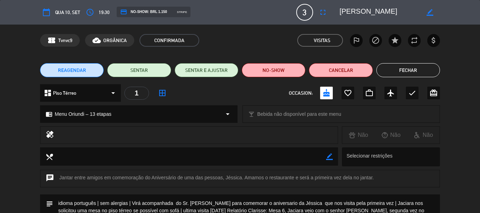
click at [399, 66] on button "Fechar" at bounding box center [408, 70] width 64 height 14
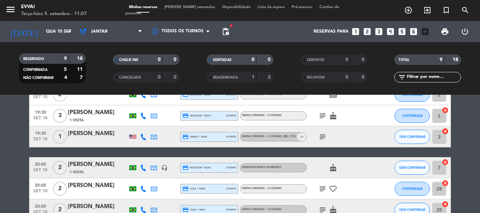
scroll to position [105, 0]
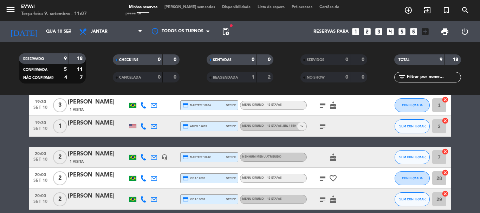
click at [108, 104] on div "[PERSON_NAME]" at bounding box center [98, 102] width 60 height 9
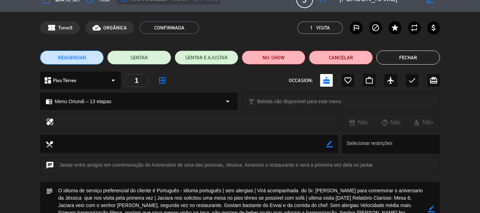
scroll to position [0, 0]
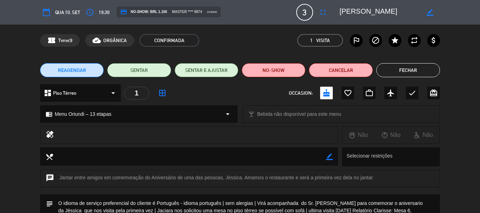
click at [407, 72] on button "Fechar" at bounding box center [408, 70] width 64 height 14
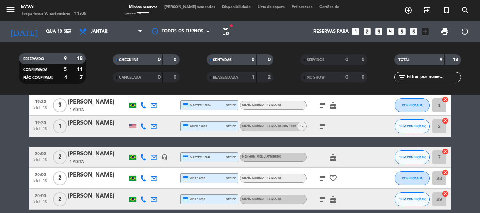
click at [104, 157] on div "[PERSON_NAME]" at bounding box center [98, 154] width 60 height 9
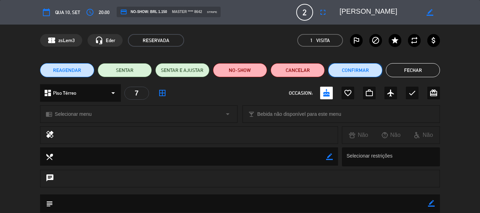
click at [363, 70] on button "Confirmar" at bounding box center [355, 70] width 54 height 14
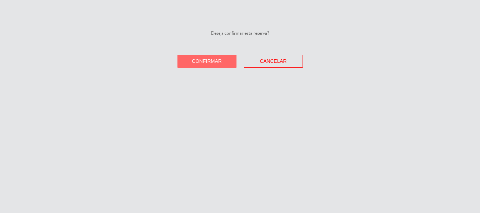
click at [220, 64] on button "Confirmar" at bounding box center [206, 61] width 59 height 13
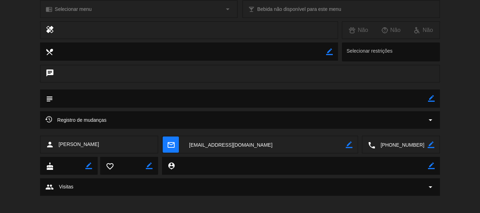
scroll to position [105, 0]
click at [177, 101] on textarea at bounding box center [240, 98] width 375 height 18
click at [432, 94] on div "border_color" at bounding box center [431, 98] width 7 height 18
click at [432, 97] on icon "border_color" at bounding box center [431, 98] width 7 height 7
click at [390, 98] on textarea at bounding box center [240, 98] width 375 height 18
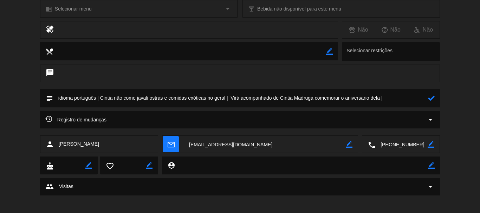
click at [433, 98] on icon at bounding box center [431, 98] width 7 height 7
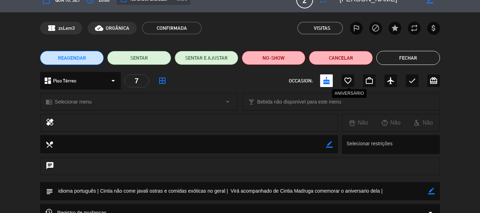
scroll to position [0, 0]
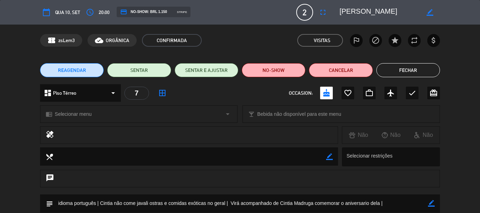
click at [352, 15] on textarea at bounding box center [379, 12] width 80 height 13
click at [430, 200] on icon "border_color" at bounding box center [431, 203] width 7 height 7
click at [418, 202] on textarea at bounding box center [240, 204] width 375 height 18
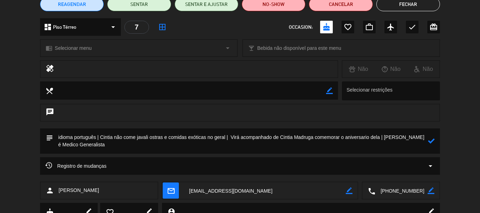
scroll to position [71, 0]
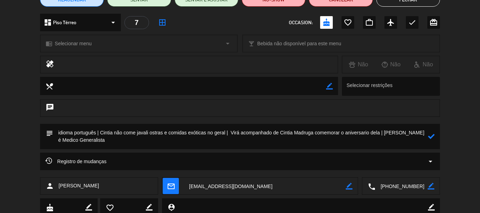
type textarea "idioma português | Cintia não come javali ostras e comidas exóticas no geral | …"
click at [433, 135] on icon at bounding box center [431, 136] width 7 height 7
click at [431, 138] on icon "border_color" at bounding box center [431, 136] width 7 height 7
click at [428, 135] on icon at bounding box center [431, 136] width 7 height 7
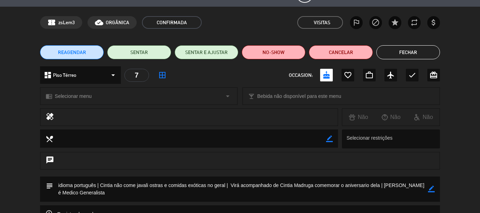
scroll to position [0, 0]
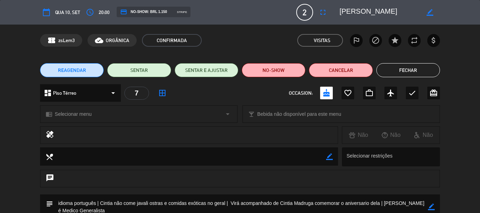
click at [395, 67] on button "Fechar" at bounding box center [408, 70] width 64 height 14
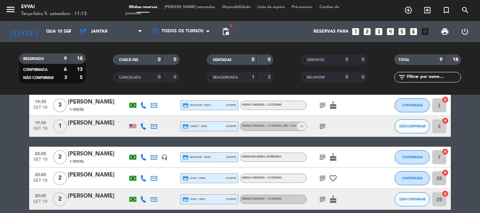
scroll to position [35, 0]
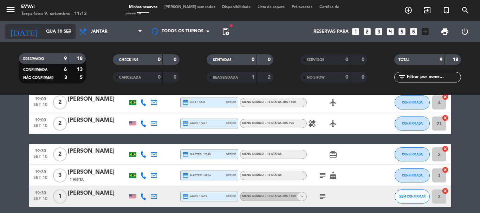
click at [45, 34] on input "Qua 10 set" at bounding box center [71, 32] width 59 height 12
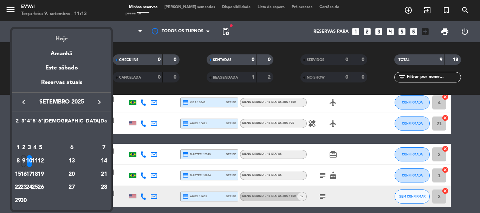
click at [62, 41] on div "Hoje" at bounding box center [61, 36] width 98 height 14
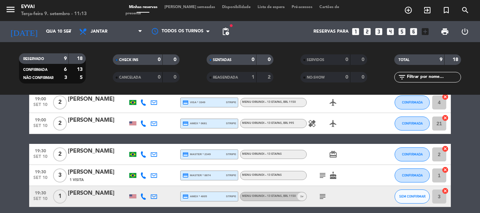
type input "Ter 9 set"
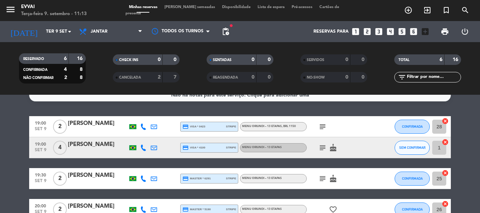
scroll to position [0, 0]
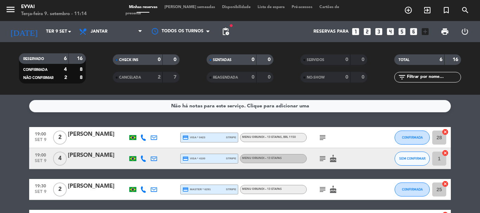
click at [92, 139] on div "[PERSON_NAME]" at bounding box center [98, 134] width 60 height 9
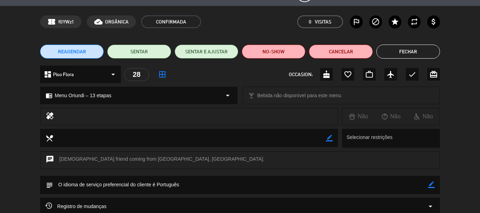
scroll to position [35, 0]
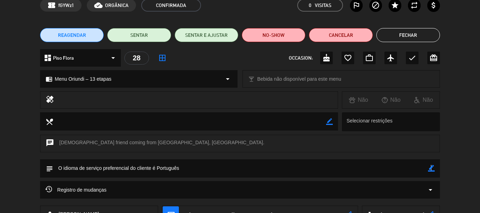
click at [431, 169] on icon "border_color" at bounding box center [431, 168] width 7 height 7
click at [371, 166] on textarea at bounding box center [240, 168] width 375 height 18
click at [185, 163] on textarea at bounding box center [240, 168] width 375 height 18
click at [332, 177] on textarea at bounding box center [240, 168] width 375 height 18
click at [325, 174] on textarea at bounding box center [240, 168] width 375 height 18
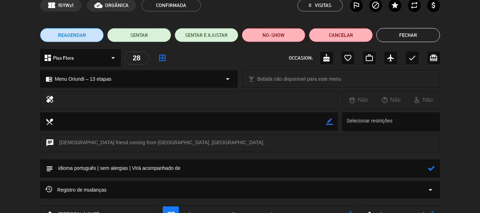
paste textarea "[PERSON_NAME]"
click at [244, 176] on textarea at bounding box center [240, 168] width 375 height 18
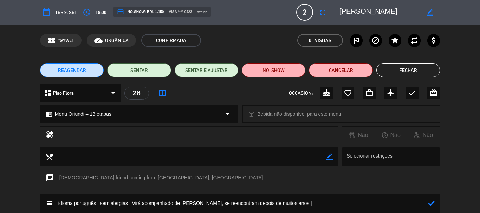
type textarea "idioma português | sem alergias | Virá acompanhado de [PERSON_NAME], se reencon…"
click at [432, 202] on icon at bounding box center [431, 203] width 7 height 7
click at [367, 15] on textarea at bounding box center [379, 12] width 80 height 13
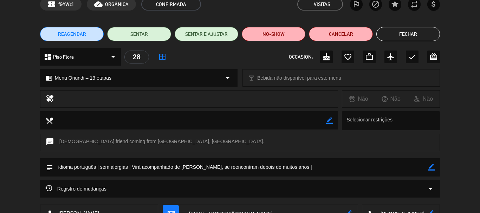
scroll to position [88, 0]
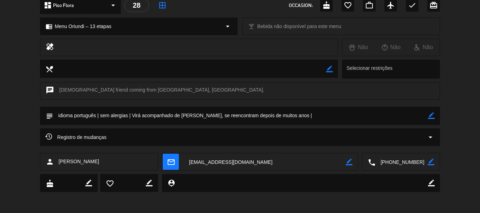
click at [417, 117] on textarea at bounding box center [240, 116] width 375 height 18
click at [432, 111] on div "border_color" at bounding box center [431, 116] width 7 height 18
click at [428, 114] on icon "border_color" at bounding box center [431, 115] width 7 height 7
click at [411, 116] on textarea at bounding box center [240, 116] width 375 height 18
type textarea "idioma português | sem alergias | Virá acompanhado de Priscila Pedace, se reenc…"
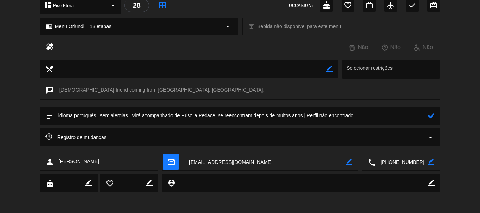
click at [432, 118] on icon at bounding box center [431, 115] width 7 height 7
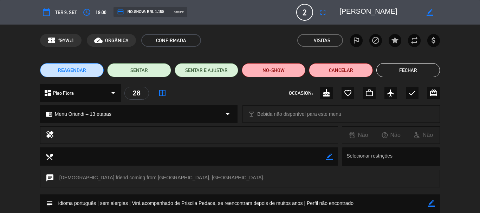
click at [421, 67] on button "Fechar" at bounding box center [408, 70] width 64 height 14
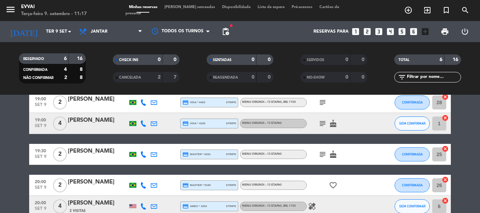
scroll to position [70, 0]
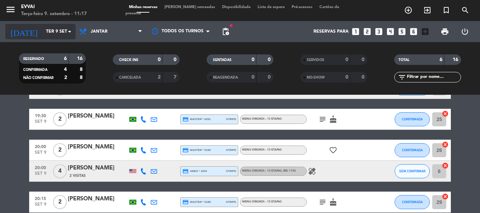
click at [62, 37] on input "Ter 9 set" at bounding box center [71, 32] width 59 height 12
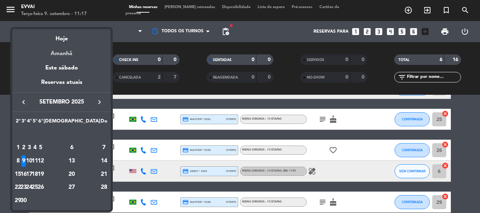
click at [73, 55] on div "Amanhã" at bounding box center [61, 51] width 98 height 14
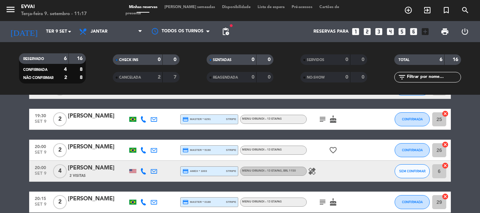
type input "Qua 10 set"
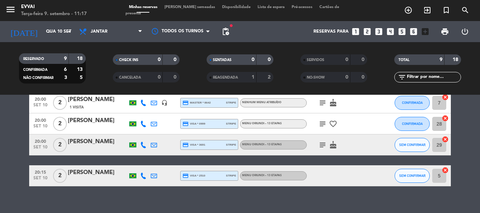
scroll to position [168, 0]
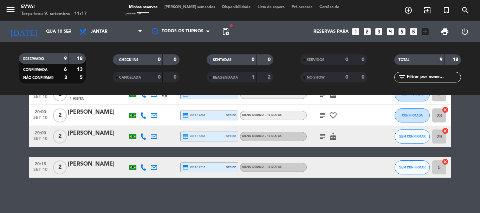
click at [103, 164] on div "[PERSON_NAME]" at bounding box center [98, 164] width 60 height 9
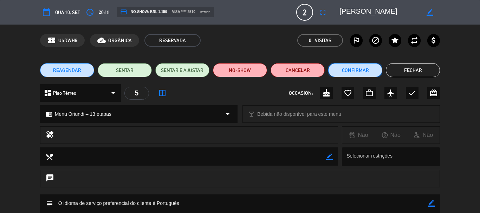
click at [345, 74] on button "Confirmar" at bounding box center [355, 70] width 54 height 14
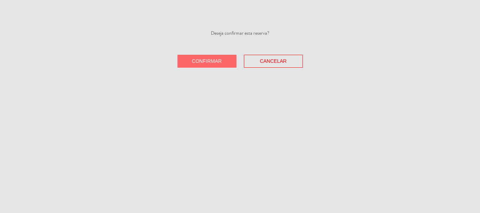
click at [207, 69] on div "Deseja confirmar esta reserva? Confirmar Cancelar" at bounding box center [240, 106] width 480 height 213
click at [205, 64] on button "Confirmar" at bounding box center [206, 61] width 59 height 13
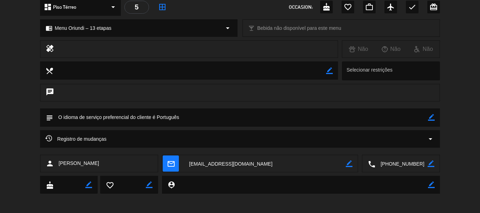
scroll to position [88, 0]
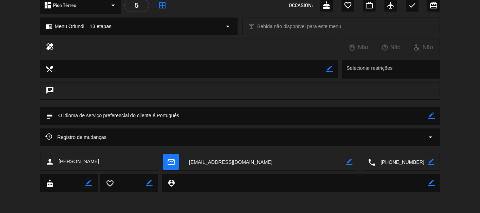
click at [428, 114] on icon "border_color" at bounding box center [431, 115] width 7 height 7
click at [400, 118] on textarea at bounding box center [240, 116] width 375 height 18
click at [211, 114] on textarea at bounding box center [240, 116] width 375 height 18
paste textarea "[PERSON_NAME]"
type textarea "idioma português | sem alergias | Virá acompanhada de [PERSON_NAME] comemorar 4…"
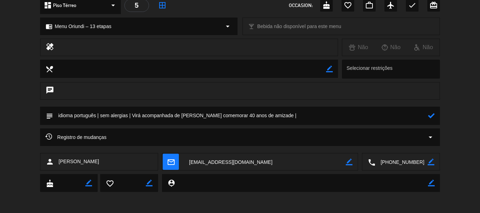
click at [433, 115] on icon at bounding box center [431, 115] width 7 height 7
click at [404, 165] on textarea at bounding box center [401, 162] width 52 height 18
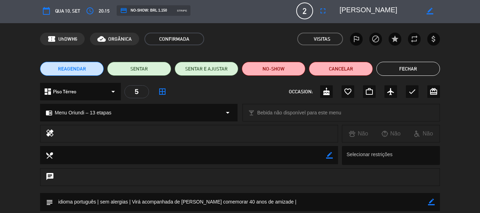
scroll to position [0, 0]
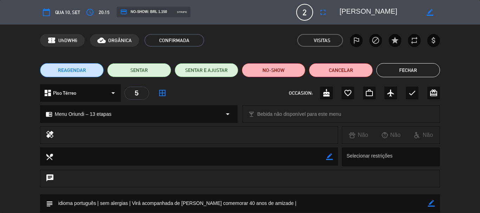
click at [361, 13] on textarea at bounding box center [379, 12] width 80 height 13
click at [331, 208] on textarea at bounding box center [240, 204] width 375 height 18
click at [427, 201] on textarea at bounding box center [240, 204] width 375 height 18
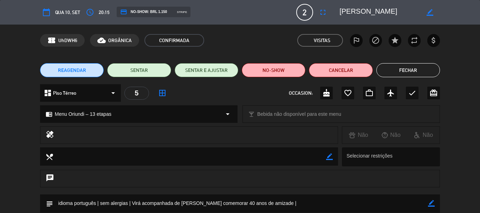
click at [431, 203] on icon "border_color" at bounding box center [431, 203] width 7 height 7
click at [400, 202] on textarea at bounding box center [240, 204] width 375 height 18
type textarea "idioma português | sem alergias | Virá acompanhada de [PERSON_NAME] comemorar 4…"
click at [435, 202] on div "subject" at bounding box center [240, 204] width 400 height 18
click at [435, 201] on div "subject" at bounding box center [240, 204] width 400 height 18
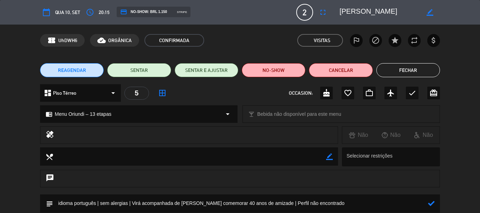
click at [430, 204] on icon at bounding box center [431, 203] width 7 height 7
click at [403, 71] on button "Fechar" at bounding box center [408, 70] width 64 height 14
